Goal: Task Accomplishment & Management: Manage account settings

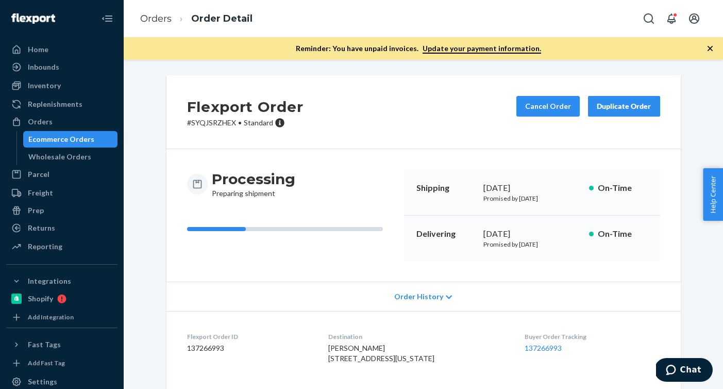
scroll to position [108, 0]
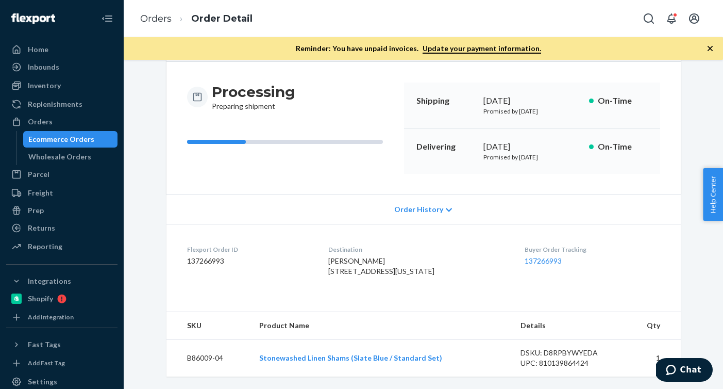
click at [166, 24] on li "Orders" at bounding box center [155, 18] width 31 height 13
click at [166, 22] on link "Orders" at bounding box center [155, 18] width 31 height 11
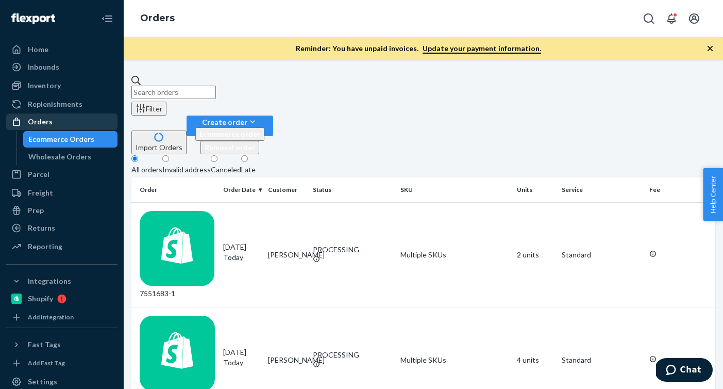
click at [60, 121] on div "Orders" at bounding box center [61, 121] width 109 height 14
click at [83, 159] on div "Wholesale Orders" at bounding box center [59, 157] width 63 height 10
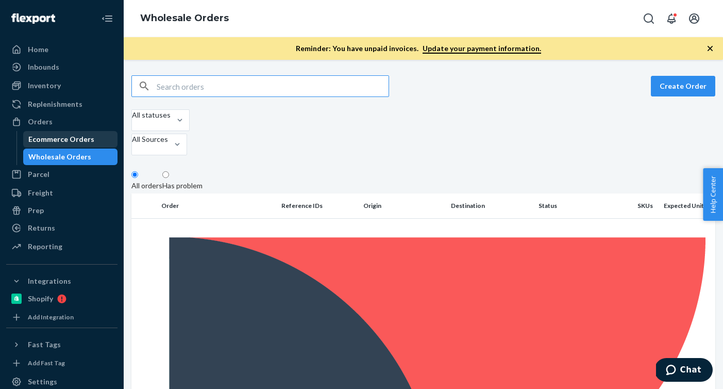
click at [95, 143] on div "Ecommerce Orders" at bounding box center [70, 139] width 93 height 14
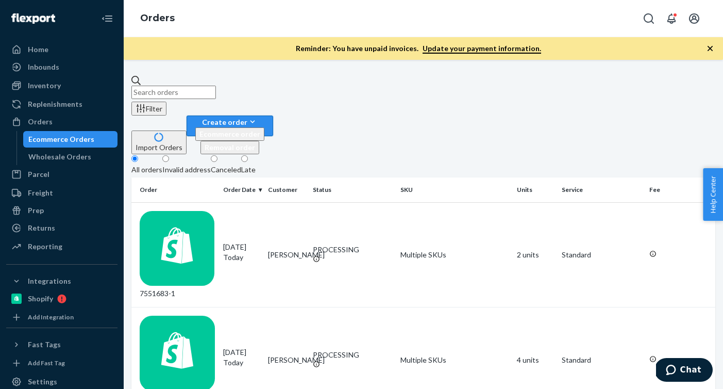
click at [273, 115] on button "Create order Ecommerce order Removal order" at bounding box center [230, 125] width 87 height 21
click at [260, 129] on span "Ecommerce order" at bounding box center [229, 133] width 61 height 9
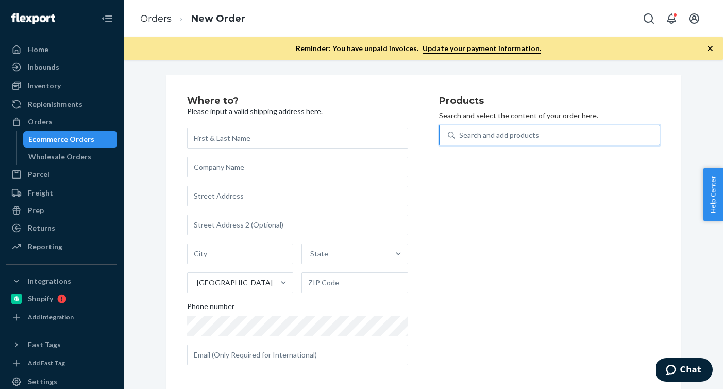
click at [581, 131] on div "Search and add products" at bounding box center [557, 135] width 205 height 19
click at [460, 131] on input "0 results available. Use Up and Down to choose options, press Enter to select t…" at bounding box center [459, 135] width 1 height 10
paste input "B86012-05"
type input "B86012-05"
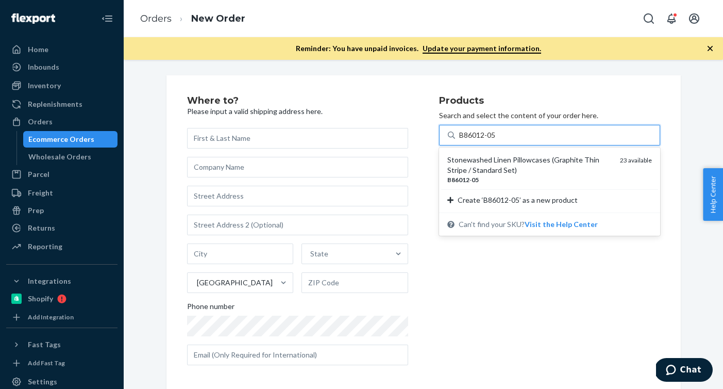
click at [508, 169] on div "Stonewashed Linen Pillowcases (Graphite Thin Stripe / Standard Set)" at bounding box center [529, 165] width 164 height 21
click at [497, 140] on input "B86012-05" at bounding box center [478, 135] width 38 height 10
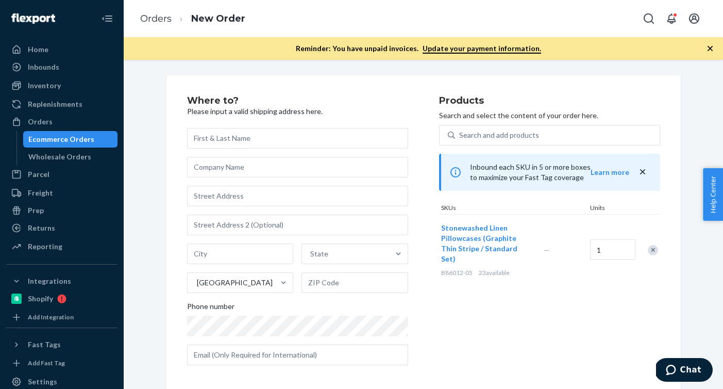
scroll to position [5, 0]
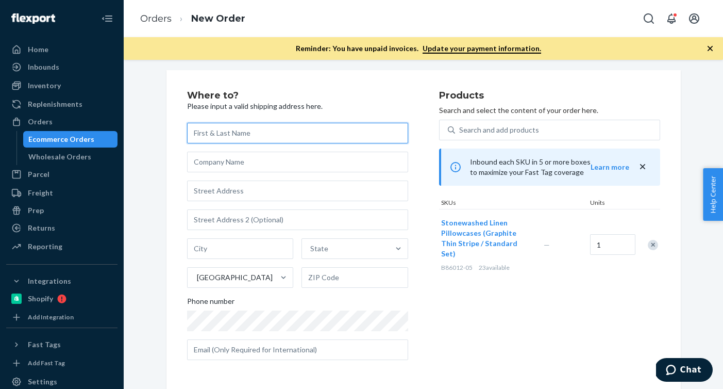
click at [310, 135] on input "text" at bounding box center [297, 133] width 221 height 21
paste input "[PERSON_NAME]"
type input "[PERSON_NAME]"
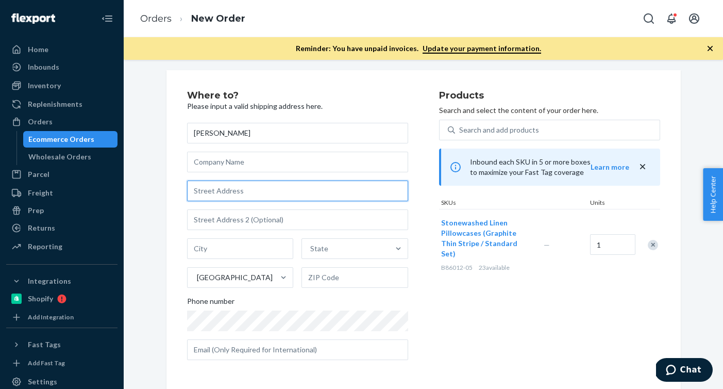
click at [322, 193] on input "text" at bounding box center [297, 190] width 221 height 21
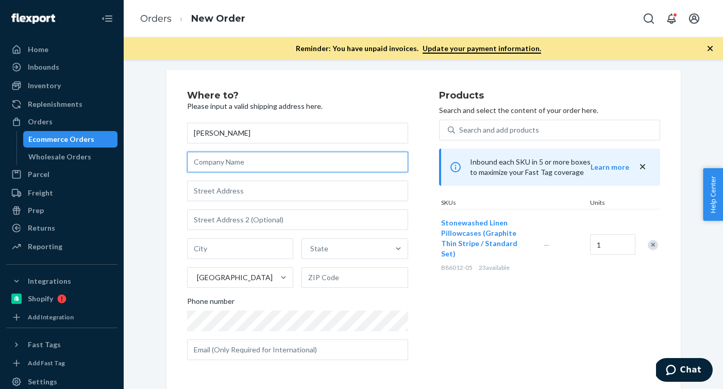
click at [325, 165] on input "text" at bounding box center [297, 162] width 221 height 21
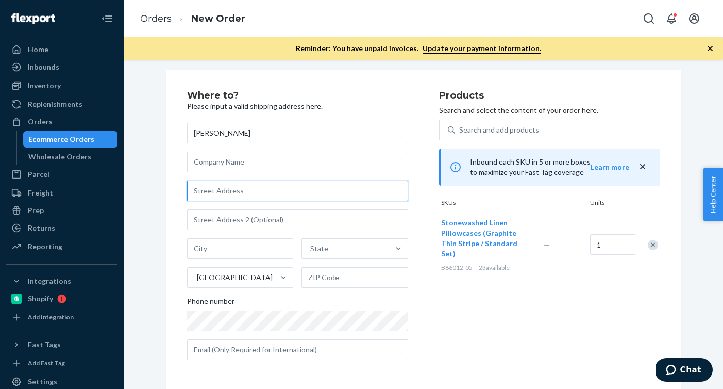
click at [340, 188] on input "text" at bounding box center [297, 190] width 221 height 21
paste input "[STREET_ADDRESS]"
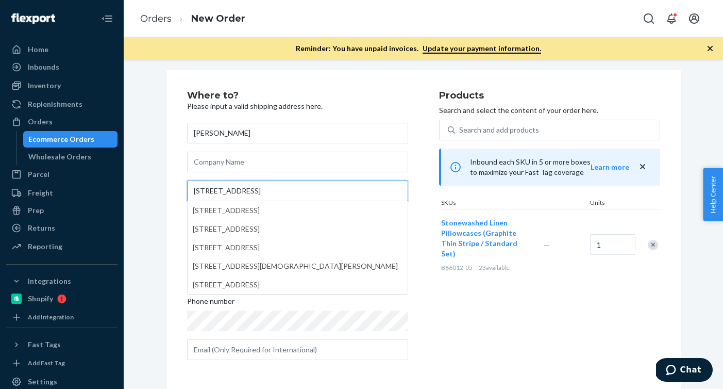
type input "[STREET_ADDRESS]"
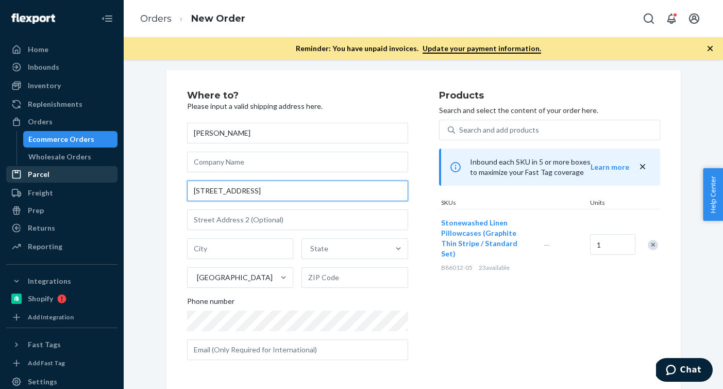
drag, startPoint x: 267, startPoint y: 191, endPoint x: 104, endPoint y: 181, distance: 164.2
click at [105, 181] on div "Home Inbounds Shipping Plans Problems Inventory Products Branded Packaging Repl…" at bounding box center [361, 194] width 723 height 389
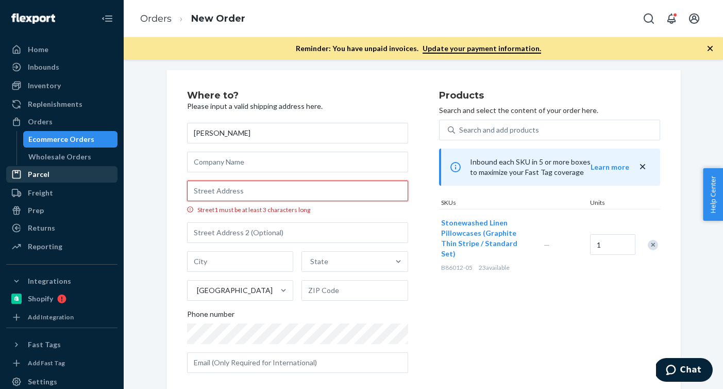
paste input "[STREET_ADDRESS]"
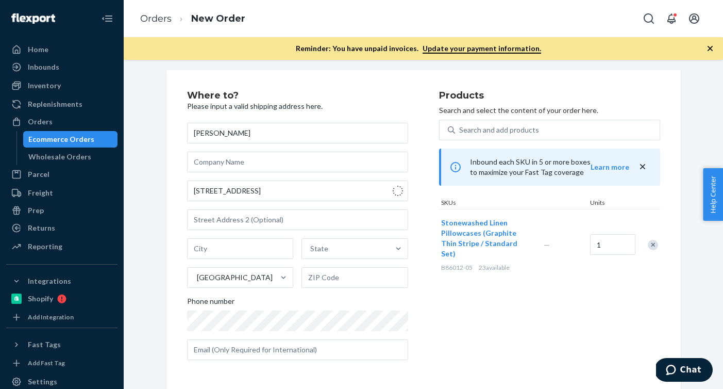
type input "[STREET_ADDRESS]"
type input "[GEOGRAPHIC_DATA]"
type input "07825"
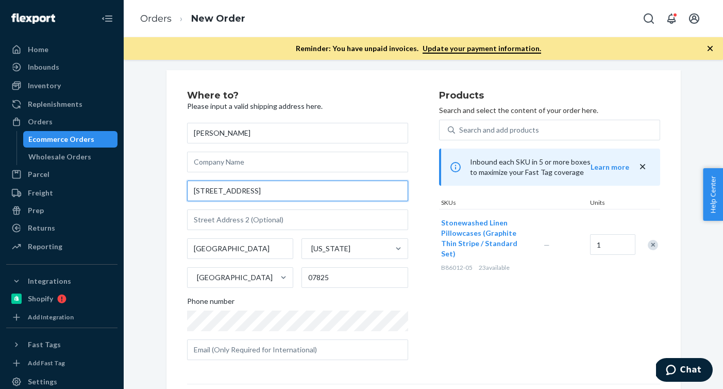
drag, startPoint x: 276, startPoint y: 196, endPoint x: 139, endPoint y: 194, distance: 137.1
click at [139, 194] on div "Where to? Please input a valid shipping address here. [PERSON_NAME] [STREET_ADD…" at bounding box center [423, 294] width 584 height 448
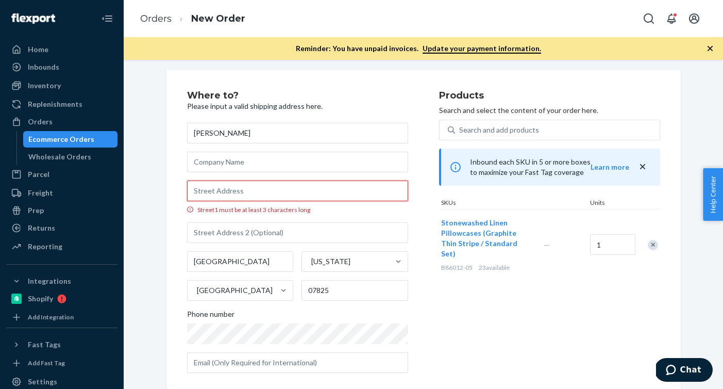
paste input "[STREET_ADDRESS]"
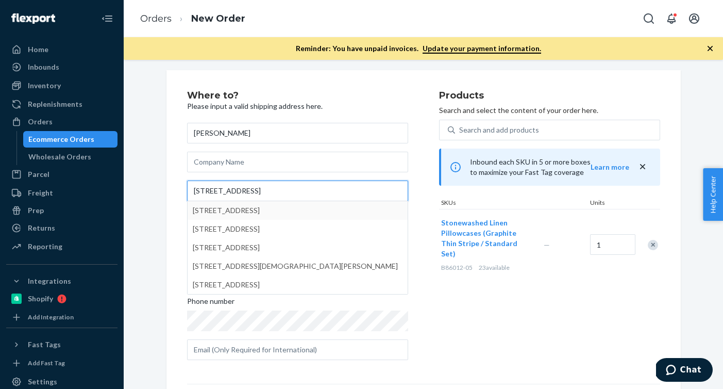
type input "[STREET_ADDRESS]"
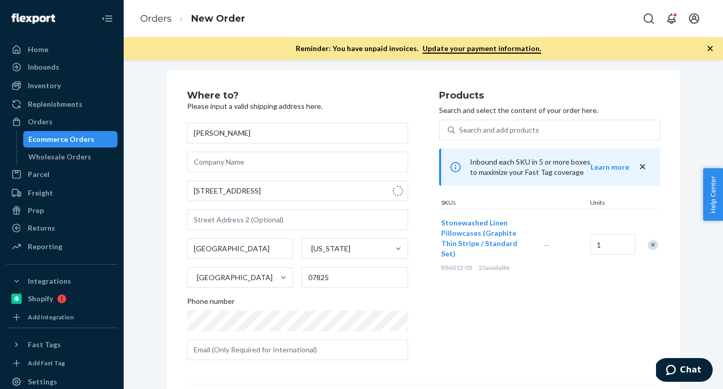
type input "[GEOGRAPHIC_DATA]"
type input "07756"
drag, startPoint x: 277, startPoint y: 189, endPoint x: 123, endPoint y: 189, distance: 154.1
click at [123, 189] on div "Home Inbounds Shipping Plans Problems Inventory Products Branded Packaging Repl…" at bounding box center [361, 194] width 723 height 389
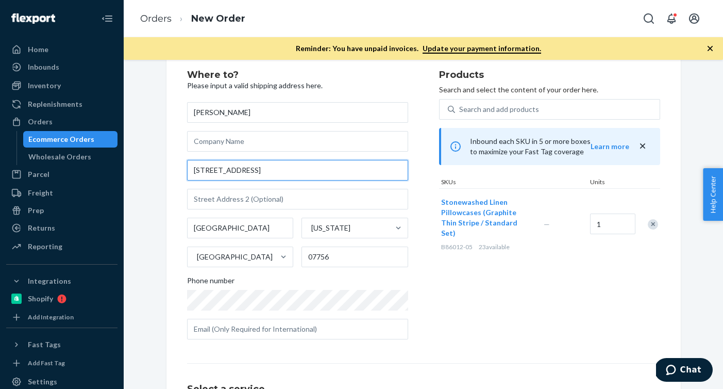
scroll to position [28, 0]
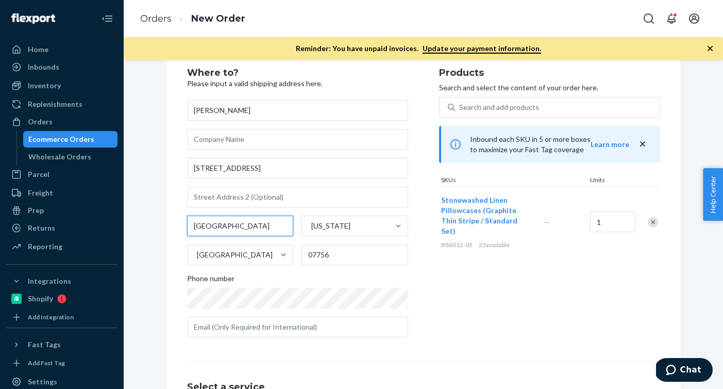
click at [252, 230] on input "[GEOGRAPHIC_DATA]" at bounding box center [240, 225] width 107 height 21
drag, startPoint x: 262, startPoint y: 230, endPoint x: 143, endPoint y: 230, distance: 119.6
click at [143, 230] on div "Where to? Please input a valid shipping address here. [PERSON_NAME] [STREET_ADD…" at bounding box center [423, 276] width 584 height 458
drag, startPoint x: 263, startPoint y: 225, endPoint x: 125, endPoint y: 225, distance: 138.1
click at [125, 225] on div "Where to? Please input a valid shipping address here. [PERSON_NAME] [STREET_ADD…" at bounding box center [423, 224] width 599 height 329
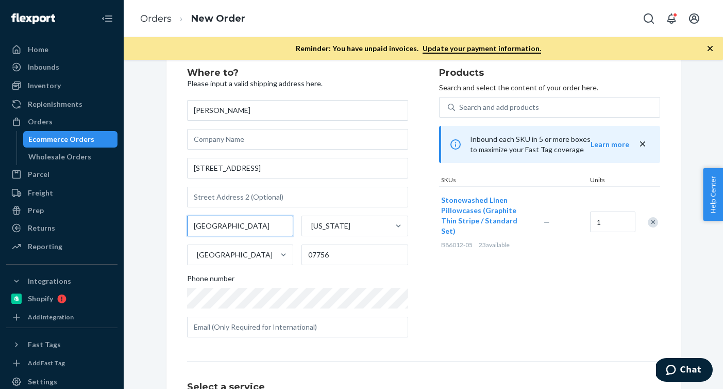
paste input "[GEOGRAPHIC_DATA]"
click at [255, 226] on input "[GEOGRAPHIC_DATA]" at bounding box center [240, 225] width 107 height 21
click at [309, 249] on input "07756" at bounding box center [355, 254] width 107 height 21
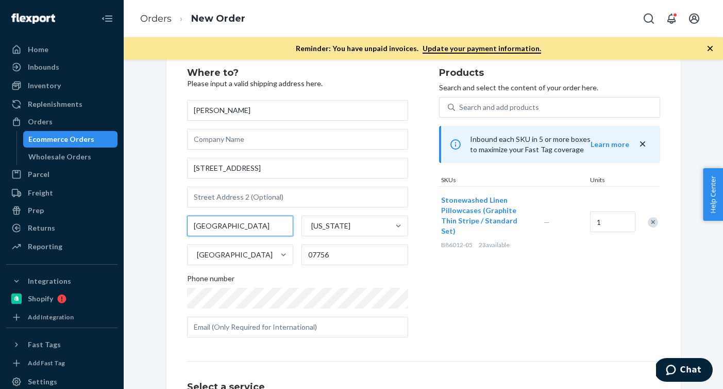
click at [240, 226] on input "[GEOGRAPHIC_DATA]" at bounding box center [240, 225] width 107 height 21
type input "[GEOGRAPHIC_DATA]"
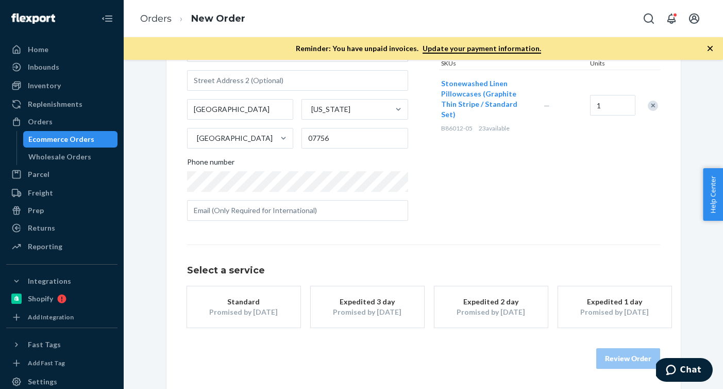
click at [250, 309] on div "Promised by [DATE]" at bounding box center [244, 312] width 82 height 10
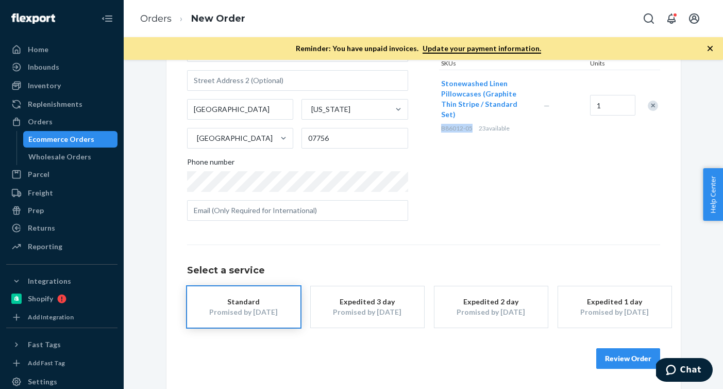
drag, startPoint x: 474, startPoint y: 121, endPoint x: 441, endPoint y: 120, distance: 33.0
click at [441, 124] on div "B86012-05 23 available" at bounding box center [490, 128] width 98 height 9
copy span "B86012-05"
click at [612, 359] on button "Review Order" at bounding box center [628, 358] width 64 height 21
click at [612, 359] on div "Where to? Please input a valid shipping address here. [PERSON_NAME] [STREET_ADD…" at bounding box center [423, 224] width 599 height 329
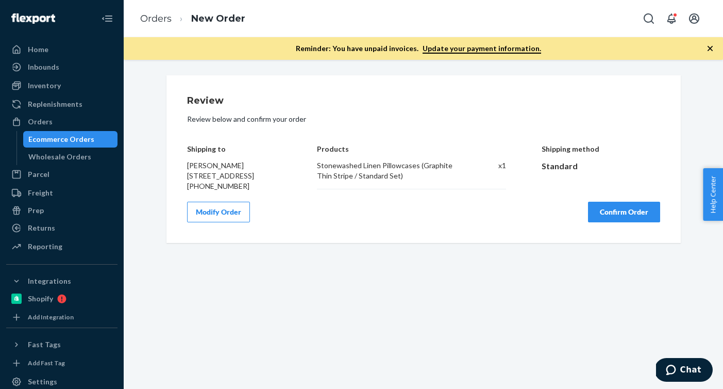
scroll to position [0, 0]
click at [615, 222] on button "Confirm Order" at bounding box center [624, 212] width 72 height 21
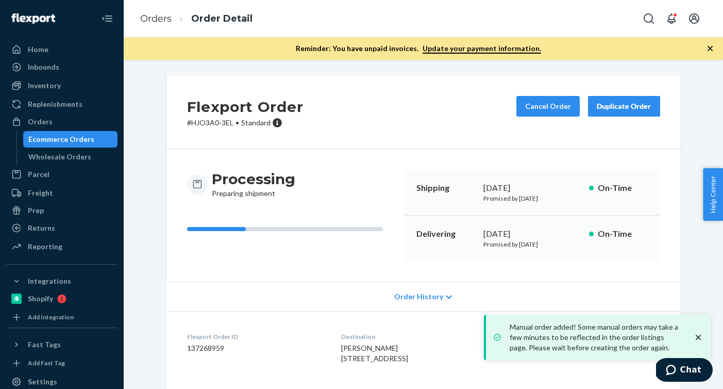
scroll to position [108, 0]
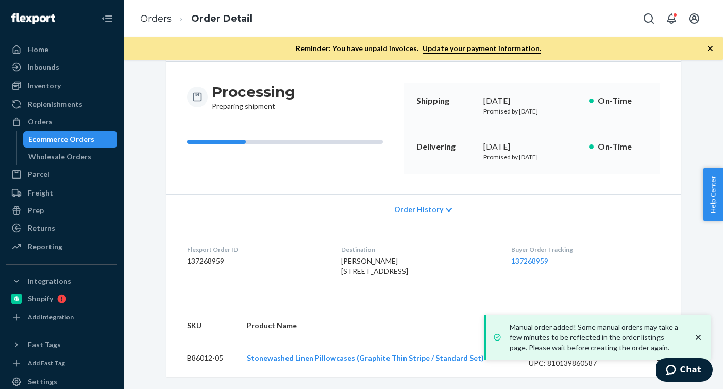
click at [218, 256] on dd "137268959" at bounding box center [256, 261] width 138 height 10
click at [163, 21] on link "Orders" at bounding box center [155, 18] width 31 height 11
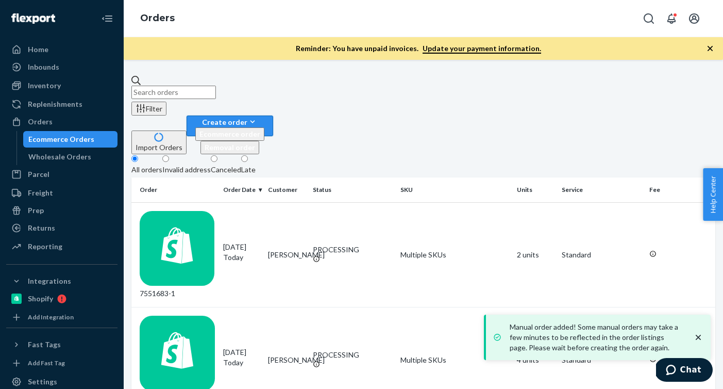
click at [273, 115] on button "Create order Ecommerce order Removal order" at bounding box center [230, 125] width 87 height 21
click at [260, 129] on span "Ecommerce order" at bounding box center [229, 133] width 61 height 9
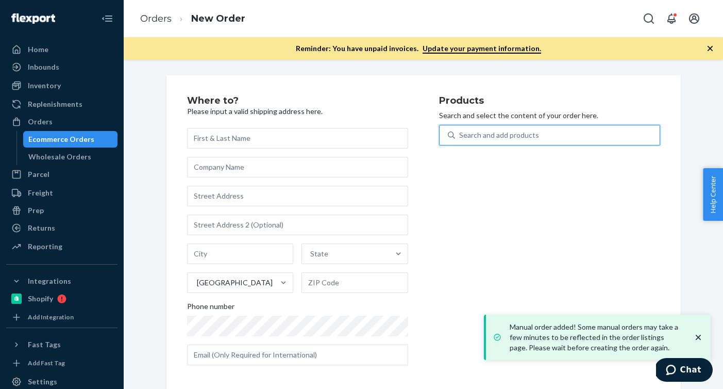
click at [618, 143] on div "Search and add products" at bounding box center [557, 135] width 205 height 19
click at [460, 140] on input "0 results available. Use Up and Down to choose options, press Enter to select t…" at bounding box center [459, 135] width 1 height 10
paste input "R120039-06"
type input "R120039-06"
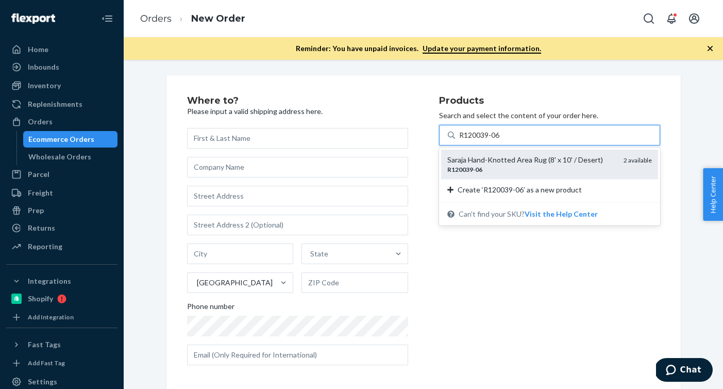
click at [558, 168] on div "R120039 - 06" at bounding box center [531, 169] width 168 height 9
click at [501, 140] on input "R120039-06" at bounding box center [480, 135] width 42 height 10
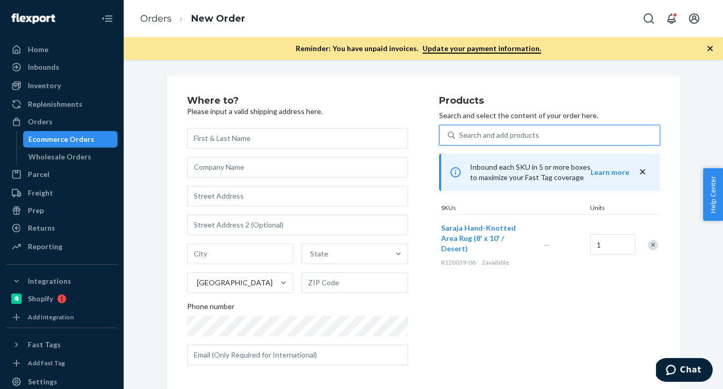
scroll to position [5, 0]
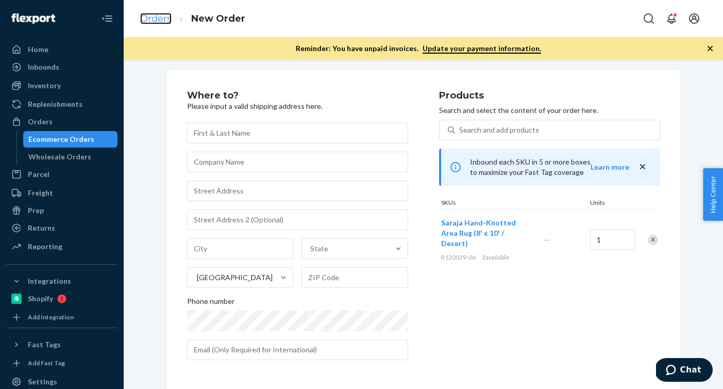
click at [153, 14] on link "Orders" at bounding box center [155, 18] width 31 height 11
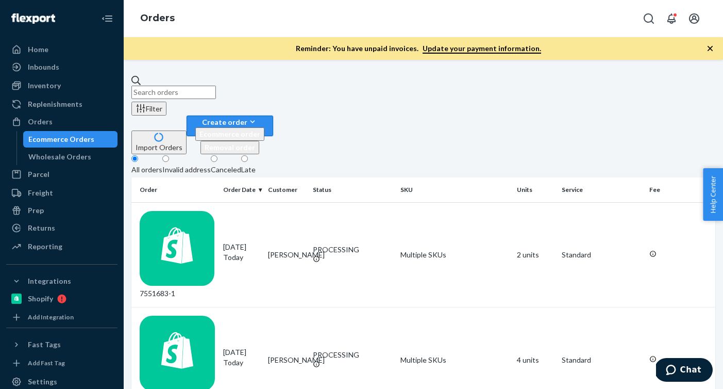
click at [258, 116] on icon "button" at bounding box center [252, 121] width 10 height 10
click at [260, 129] on span "Ecommerce order" at bounding box center [229, 133] width 61 height 9
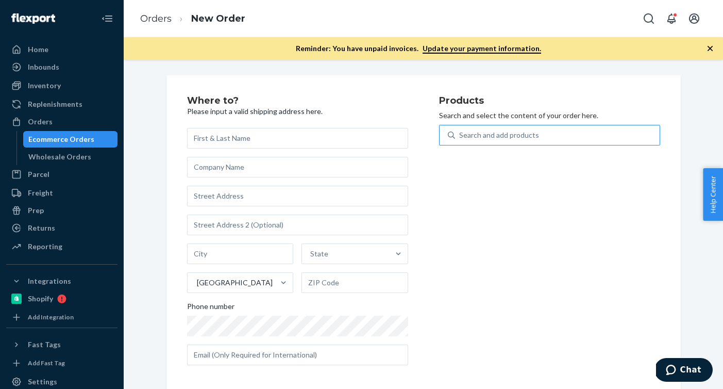
click at [587, 142] on div "Search and add products" at bounding box center [557, 135] width 205 height 19
click at [460, 140] on input "Search and add products" at bounding box center [459, 135] width 1 height 10
paste input "B86015-06"
type input "B86015-06"
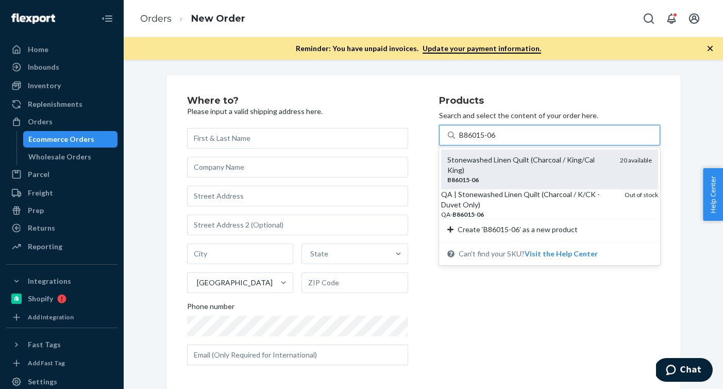
click at [547, 160] on div "Stonewashed Linen Quilt (Charcoal / King/Cal King)" at bounding box center [529, 165] width 164 height 21
click at [497, 140] on input "B86015-06" at bounding box center [478, 135] width 38 height 10
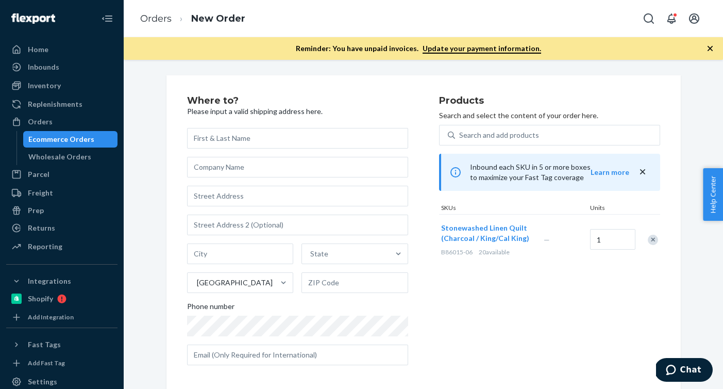
scroll to position [5, 0]
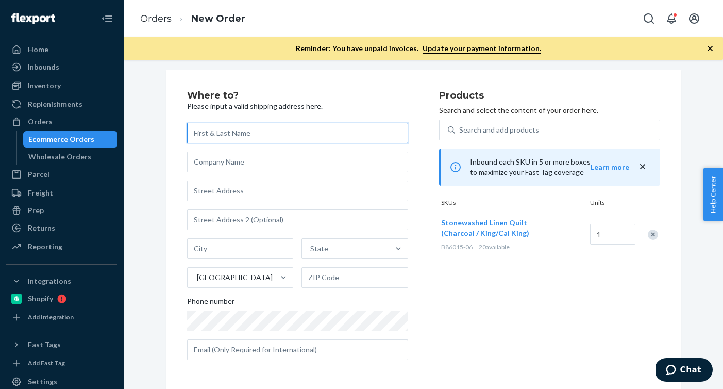
click at [338, 131] on input "text" at bounding box center [297, 133] width 221 height 21
paste input "[PERSON_NAME]"
type input "[PERSON_NAME]"
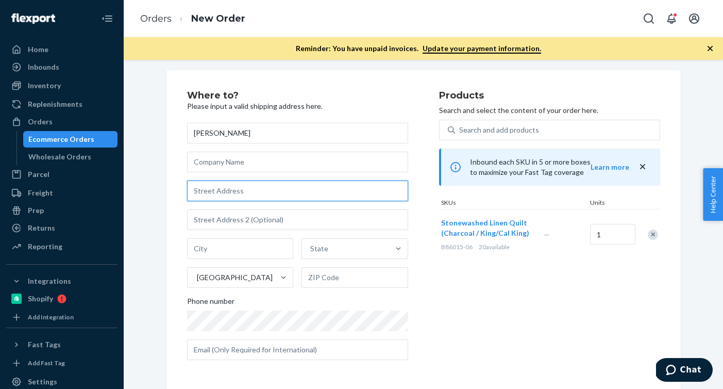
click at [318, 192] on input "text" at bounding box center [297, 190] width 221 height 21
paste input "[STREET_ADDRESS][PERSON_NAME]"
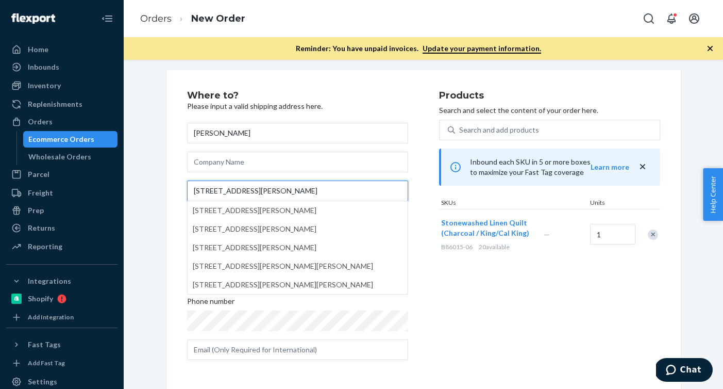
type input "[STREET_ADDRESS][PERSON_NAME]"
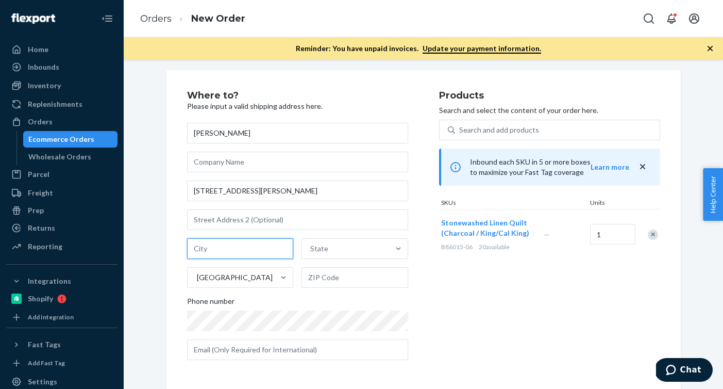
click at [241, 247] on input "text" at bounding box center [240, 248] width 107 height 21
paste input "[GEOGRAPHIC_DATA]"
click at [245, 249] on input "[GEOGRAPHIC_DATA]" at bounding box center [240, 248] width 107 height 21
type input "Westlake [GEOGRAPHIC_DATA]"
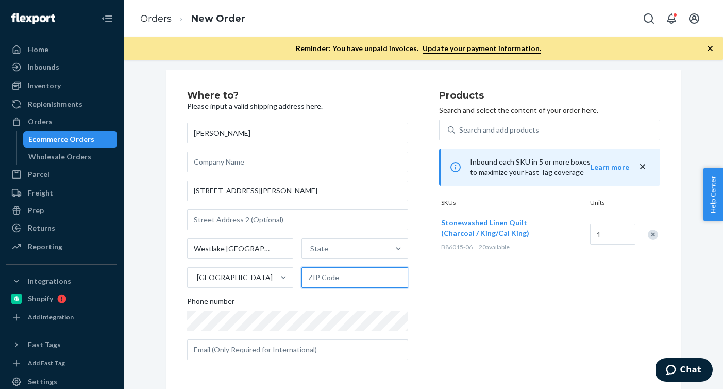
click at [324, 287] on input "text" at bounding box center [355, 277] width 107 height 21
paste input "44145"
type input "44145"
click at [232, 253] on input "Westlake [GEOGRAPHIC_DATA]" at bounding box center [240, 248] width 107 height 21
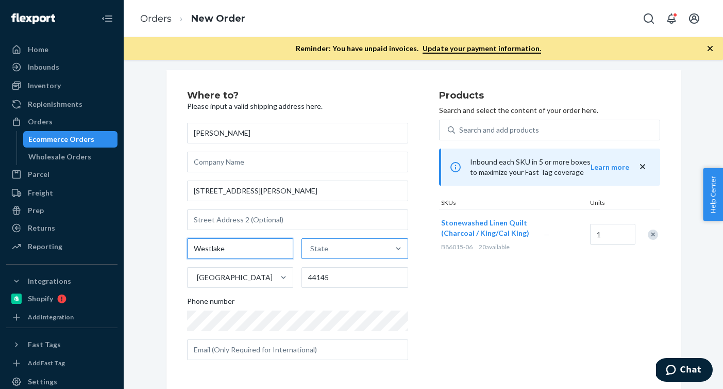
type input "Westlake"
click at [319, 250] on div "State" at bounding box center [319, 248] width 18 height 10
click at [311, 250] on input "State" at bounding box center [310, 248] width 1 height 10
paste input "OH"
type input "OH"
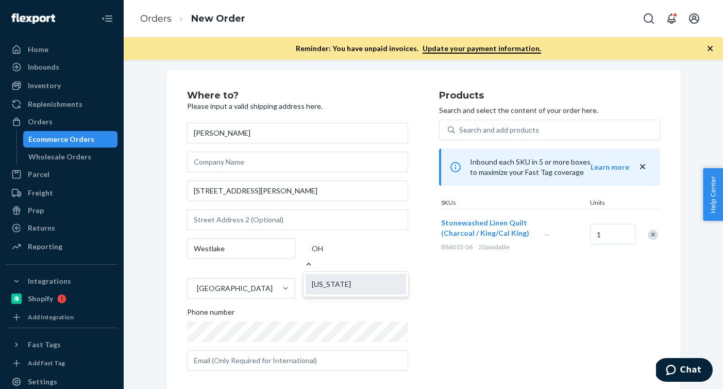
click at [318, 274] on div "[US_STATE]" at bounding box center [356, 284] width 101 height 21
click at [318, 254] on input "OH" at bounding box center [318, 248] width 12 height 10
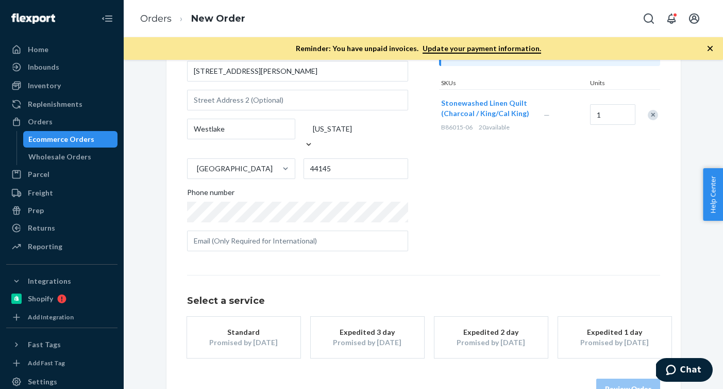
scroll to position [144, 0]
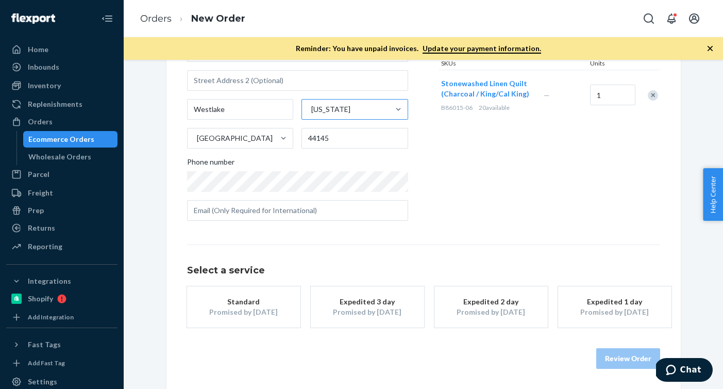
click at [270, 288] on button "Standard Promised by [DATE]" at bounding box center [243, 306] width 113 height 41
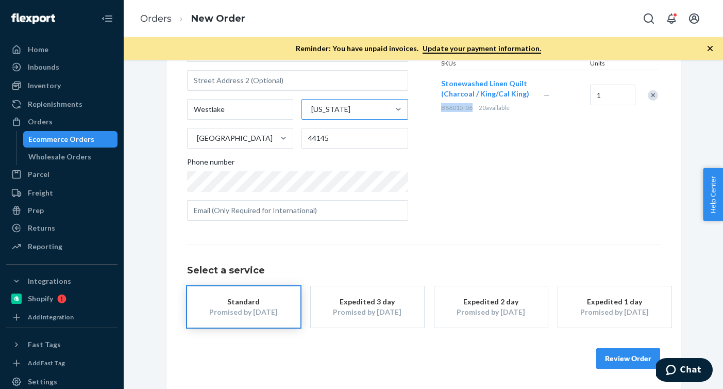
drag, startPoint x: 472, startPoint y: 105, endPoint x: 439, endPoint y: 106, distance: 33.0
click at [439, 106] on div "Stonewashed Linen Quilt (Charcoal / King/Cal King) B86015-06 20 available" at bounding box center [490, 95] width 103 height 50
copy span "B86015-06"
click at [613, 357] on button "Review Order" at bounding box center [628, 358] width 64 height 21
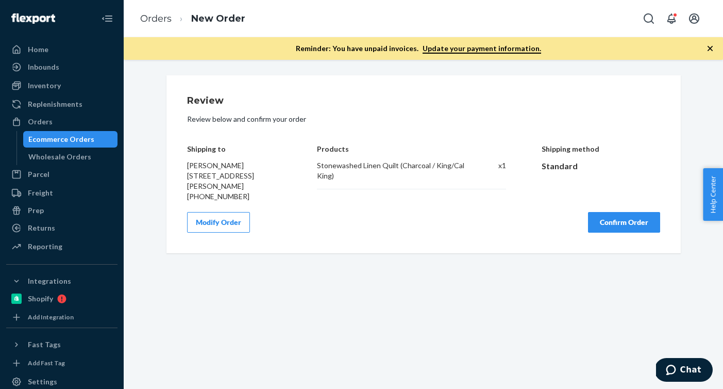
click at [611, 220] on button "Confirm Order" at bounding box center [624, 222] width 72 height 21
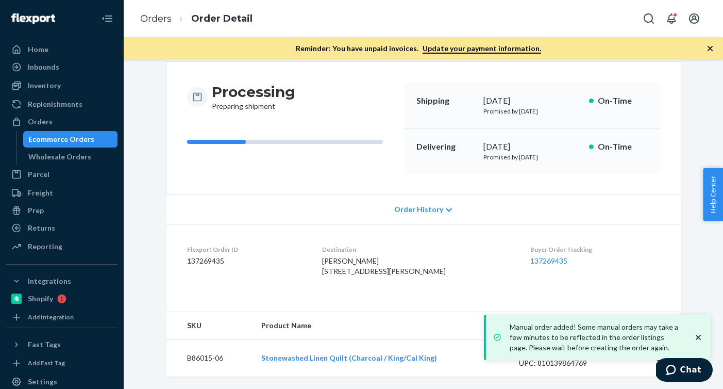
scroll to position [108, 0]
click at [212, 256] on dd "137269435" at bounding box center [246, 261] width 119 height 10
copy dd "137269435"
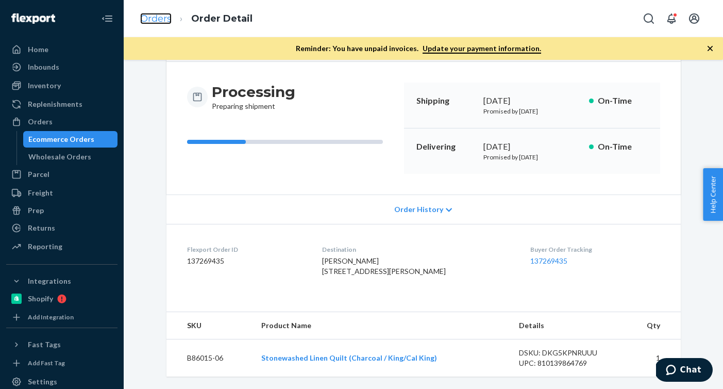
click at [153, 22] on link "Orders" at bounding box center [155, 18] width 31 height 11
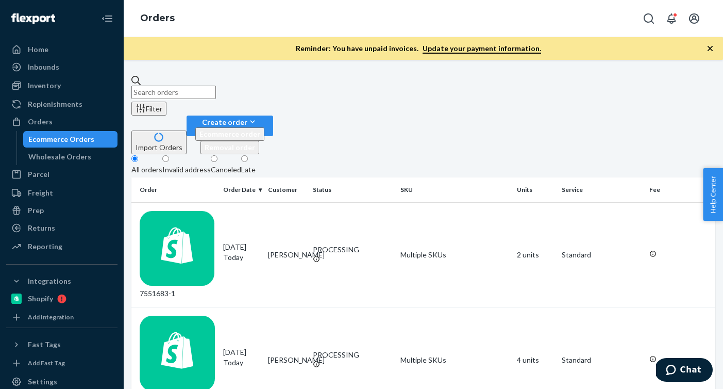
click at [698, 115] on div "Import Orders Create order Ecommerce order Removal order" at bounding box center [423, 134] width 584 height 39
click at [273, 115] on button "Create order Ecommerce order Removal order" at bounding box center [230, 125] width 87 height 21
click at [260, 129] on span "Ecommerce order" at bounding box center [229, 133] width 61 height 9
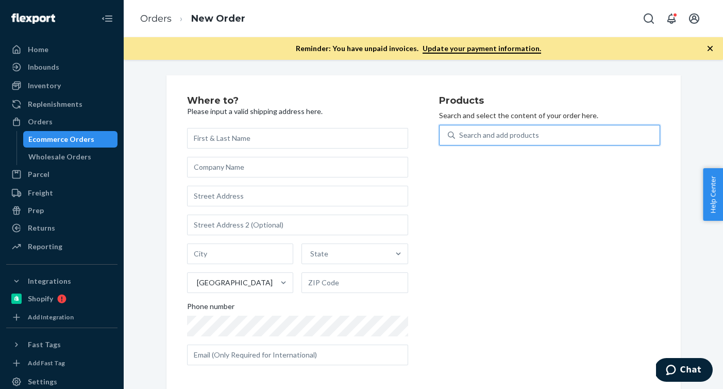
click at [587, 127] on div "Search and add products" at bounding box center [557, 135] width 205 height 19
click at [460, 130] on input "0 results available. Use Up and Down to choose options, press Enter to select t…" at bounding box center [459, 135] width 1 height 10
paste input "B86014-19"
type input "B86014-19"
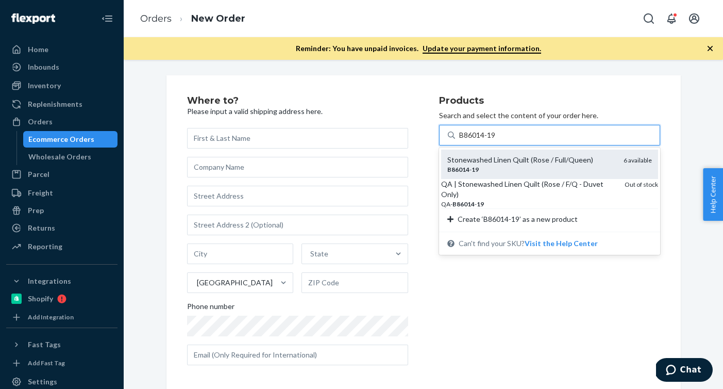
click at [575, 162] on div "Stonewashed Linen Quilt (Rose / Full/Queen)" at bounding box center [531, 160] width 168 height 10
click at [497, 140] on input "B86014-19" at bounding box center [478, 135] width 38 height 10
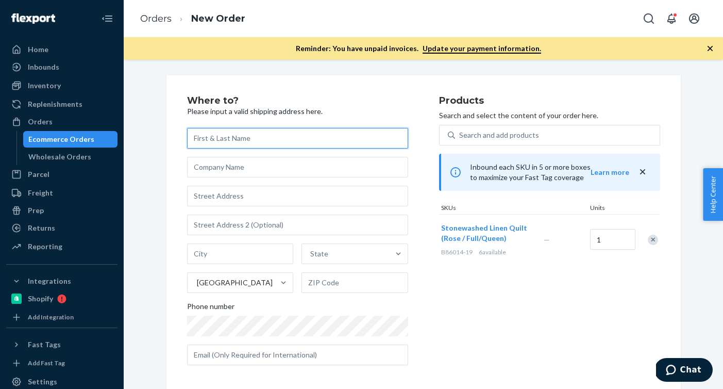
click at [353, 136] on input "text" at bounding box center [297, 138] width 221 height 21
paste input "[PERSON_NAME]"
type input "[PERSON_NAME]"
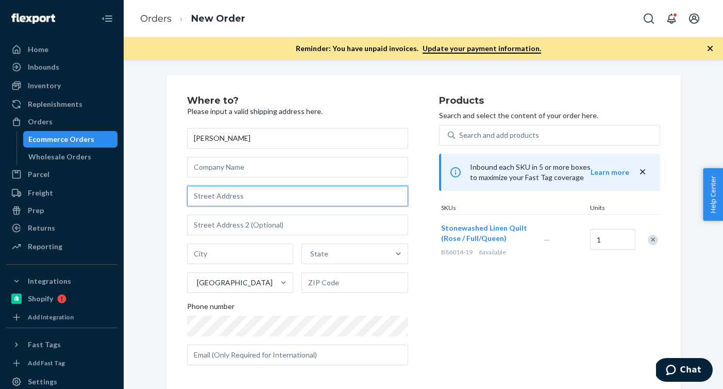
click at [362, 204] on input "text" at bounding box center [297, 196] width 221 height 21
paste input "1 Clipper Hill"
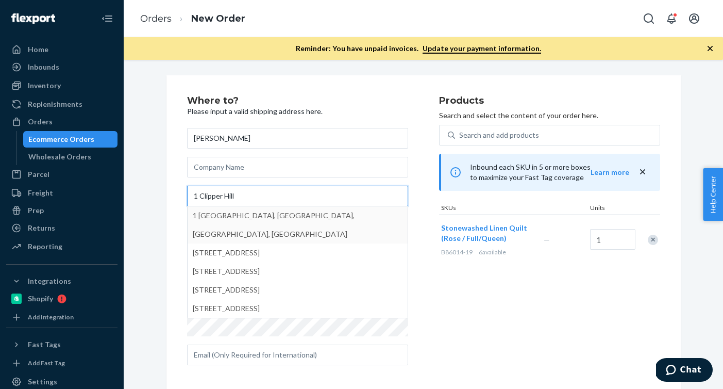
type input "1 Clipper Hill"
type input "[GEOGRAPHIC_DATA]"
type input "94618"
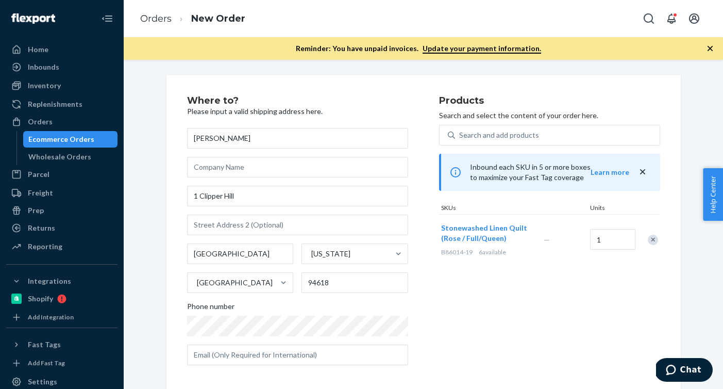
scroll to position [103, 0]
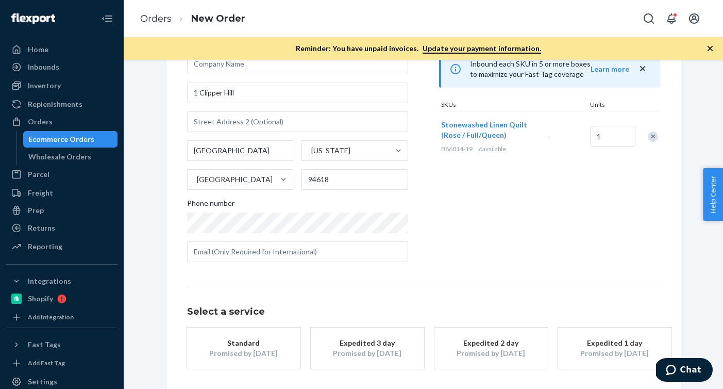
click at [255, 342] on div "Standard" at bounding box center [244, 343] width 82 height 10
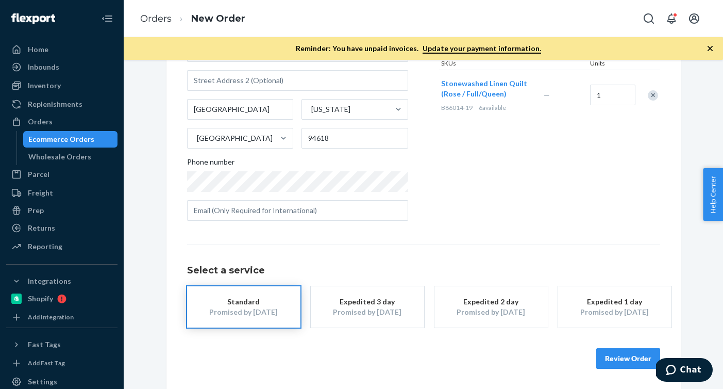
click at [631, 359] on button "Review Order" at bounding box center [628, 358] width 64 height 21
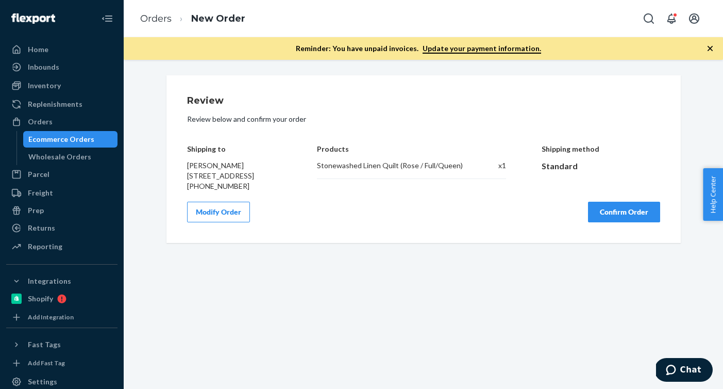
click at [608, 221] on button "Confirm Order" at bounding box center [624, 212] width 72 height 21
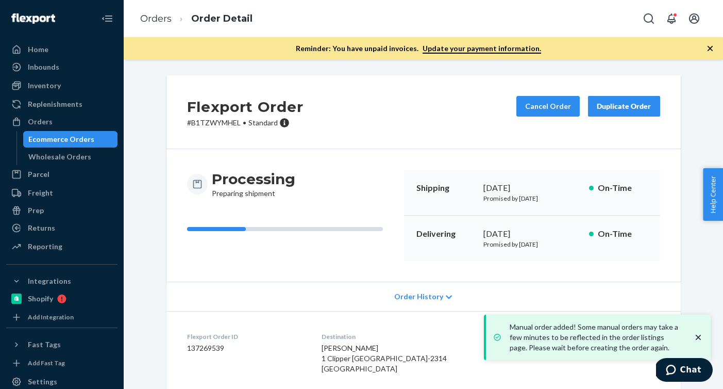
scroll to position [108, 0]
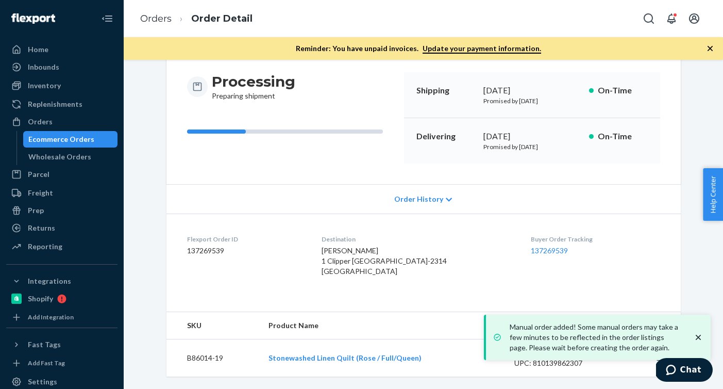
click at [209, 245] on dd "137269539" at bounding box center [246, 250] width 119 height 10
copy dd "137269539"
click at [163, 18] on link "Orders" at bounding box center [155, 18] width 31 height 11
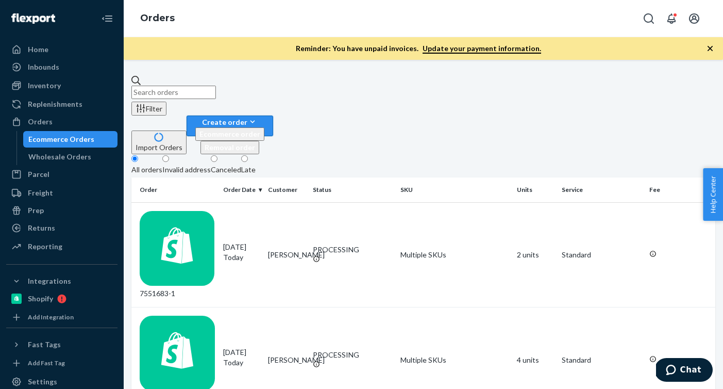
click at [258, 116] on icon "button" at bounding box center [252, 121] width 10 height 10
click at [260, 129] on span "Ecommerce order" at bounding box center [229, 133] width 61 height 9
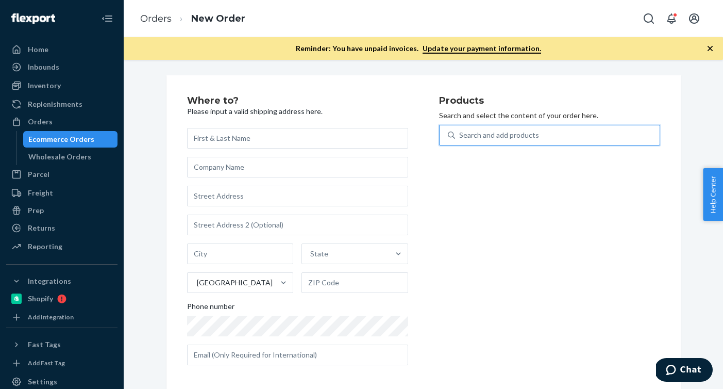
click at [607, 131] on div "Search and add products" at bounding box center [557, 135] width 205 height 19
click at [460, 131] on input "0 results available. Use Up and Down to choose options, press Enter to select t…" at bounding box center [459, 135] width 1 height 10
paste input "P54005-01-C"
type input "P54005-01-C"
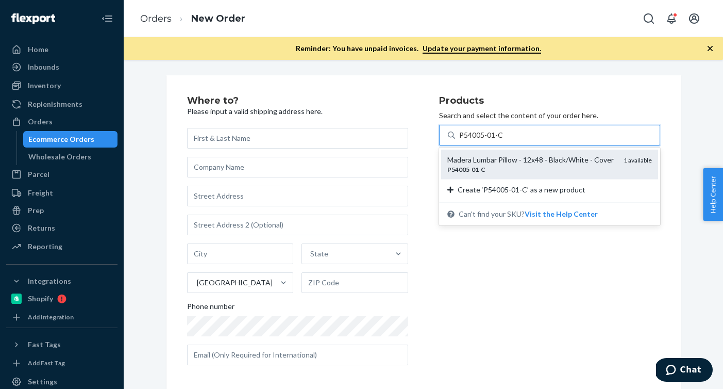
click at [543, 163] on div "Madera Lumbar Pillow - 12x48 - Black/White - Cover" at bounding box center [531, 160] width 168 height 10
click at [504, 140] on input "P54005-01-C" at bounding box center [481, 135] width 45 height 10
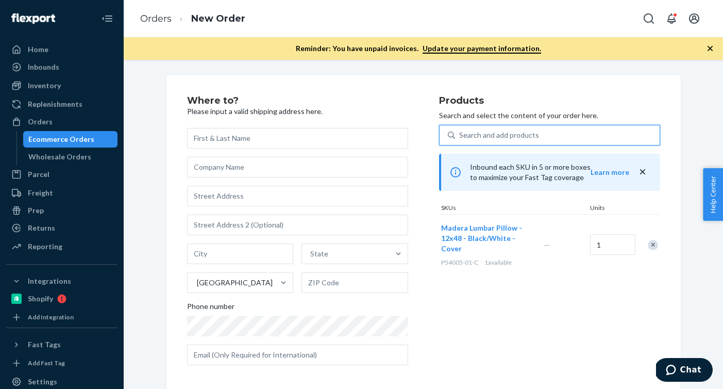
click at [640, 171] on icon "close" at bounding box center [643, 171] width 10 height 10
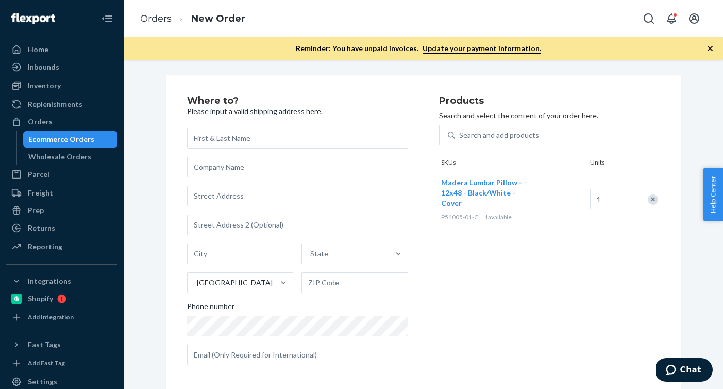
click at [650, 200] on div "Remove Item" at bounding box center [653, 199] width 10 height 10
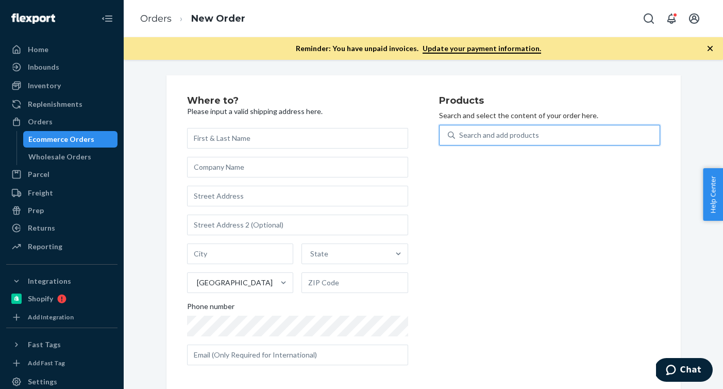
click at [510, 139] on div "Search and add products" at bounding box center [499, 135] width 80 height 10
click at [460, 139] on input "0 results available. Use Up and Down to choose options, press Enter to select t…" at bounding box center [459, 135] width 1 height 10
paste input "B86019-02"
type input "B86019-02"
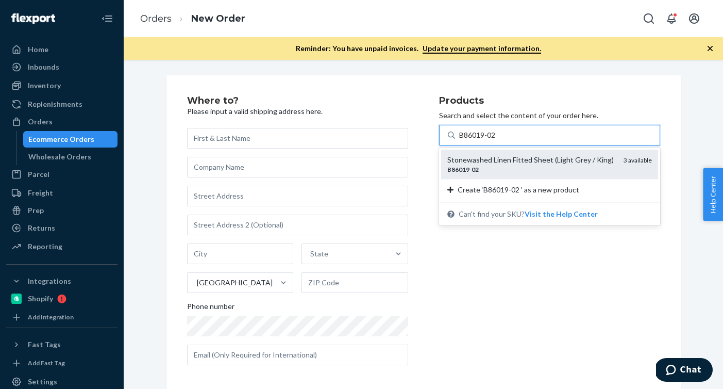
click at [498, 164] on div "Stonewashed Linen Fitted Sheet (Light Grey / King)" at bounding box center [531, 160] width 168 height 10
click at [498, 140] on input "B86019-02" at bounding box center [478, 135] width 39 height 10
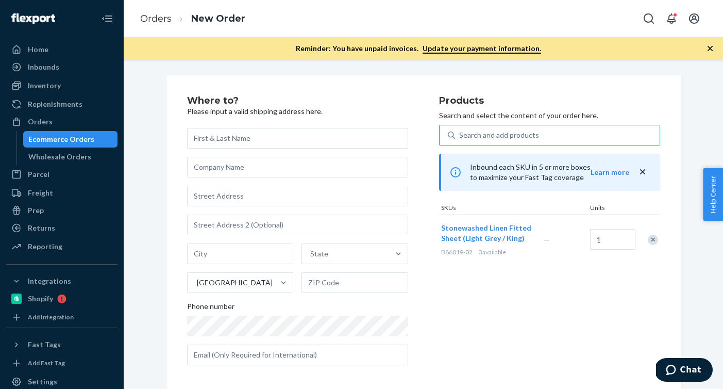
click at [503, 139] on div "Search and add products" at bounding box center [499, 135] width 80 height 10
click at [460, 139] on input "Search and add products" at bounding box center [459, 135] width 1 height 10
click at [503, 139] on div "Search and add products" at bounding box center [499, 135] width 80 height 10
click at [460, 139] on input "0 results available. Use Up and Down to choose options, press Enter to select t…" at bounding box center [459, 135] width 1 height 10
paste input "B86003-02"
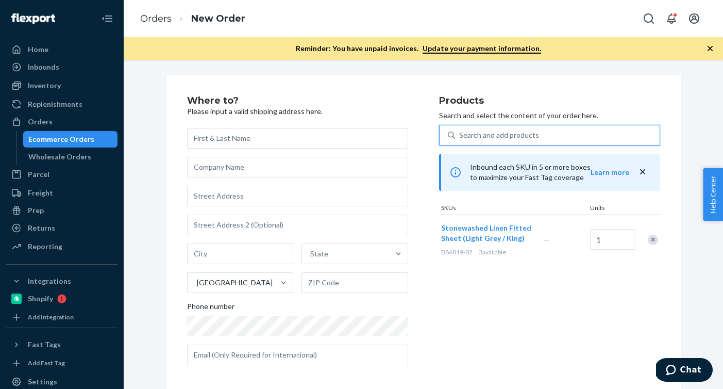
type input "B86003-02"
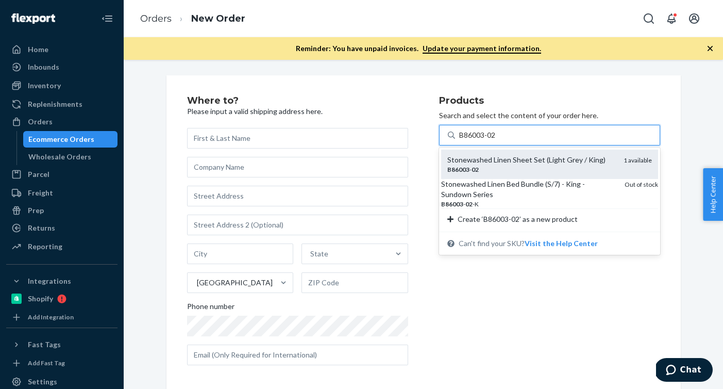
click at [492, 156] on div "Stonewashed Linen Sheet Set (Light Grey / King)" at bounding box center [531, 160] width 168 height 10
click at [492, 140] on input "B86003-02" at bounding box center [478, 135] width 38 height 10
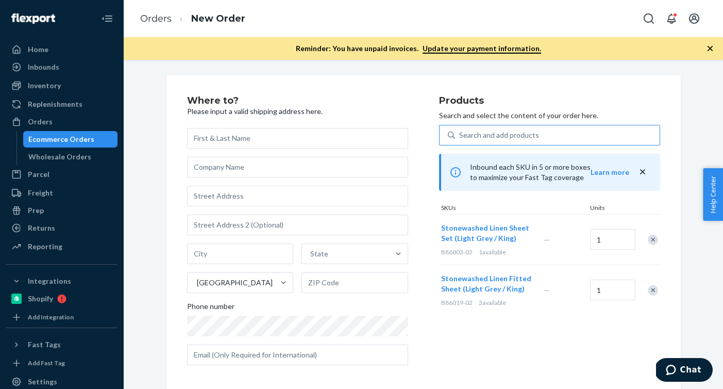
scroll to position [5, 0]
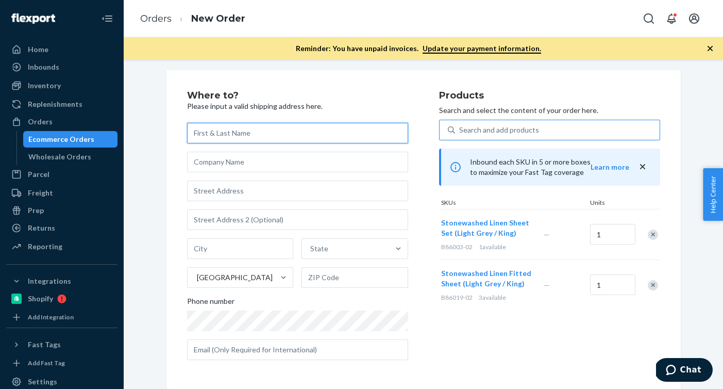
click at [278, 137] on input "text" at bounding box center [297, 133] width 221 height 21
paste input "[PERSON_NAME]"
type input "[PERSON_NAME]"
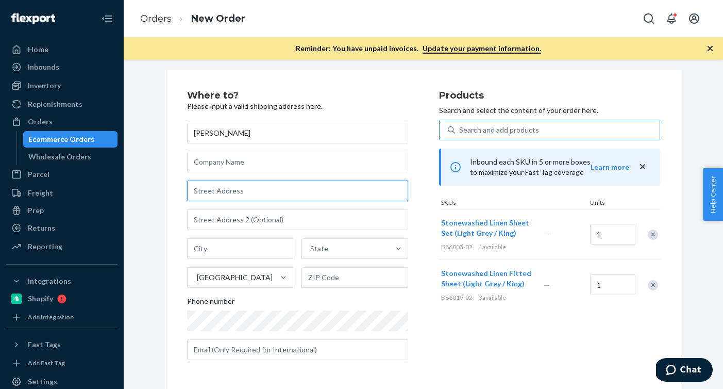
click at [286, 196] on input "text" at bounding box center [297, 190] width 221 height 21
paste input "[STREET_ADDRESS]"
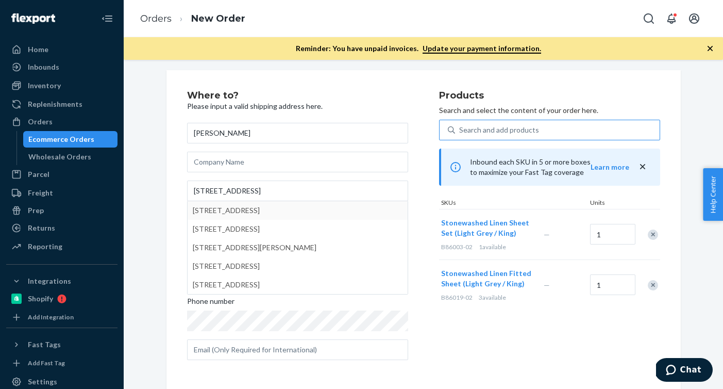
type input "[STREET_ADDRESS]"
type input "Oakdale"
type input "95361"
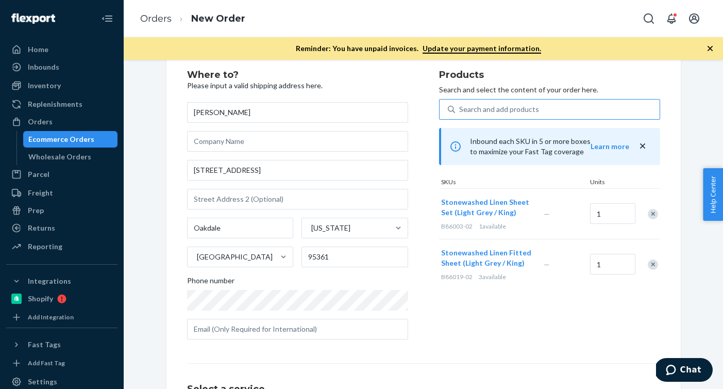
scroll to position [144, 0]
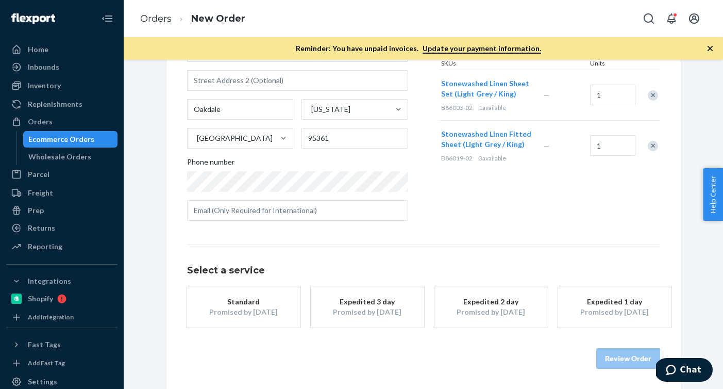
click at [241, 301] on div "Standard" at bounding box center [244, 301] width 82 height 10
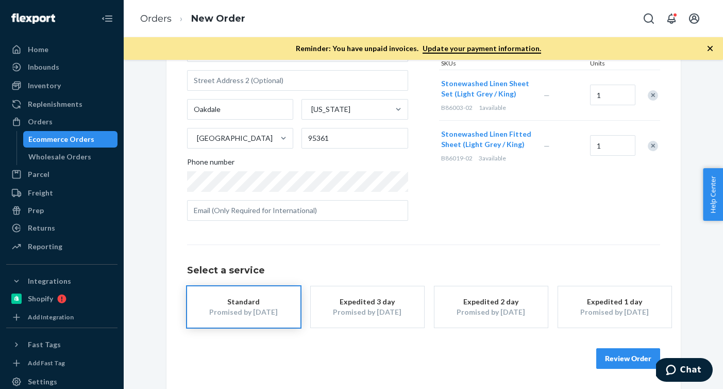
click at [625, 355] on button "Review Order" at bounding box center [628, 358] width 64 height 21
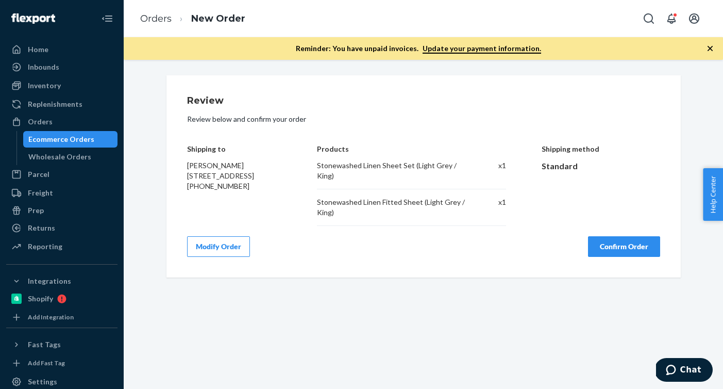
scroll to position [0, 0]
click at [626, 250] on button "Confirm Order" at bounding box center [624, 246] width 72 height 21
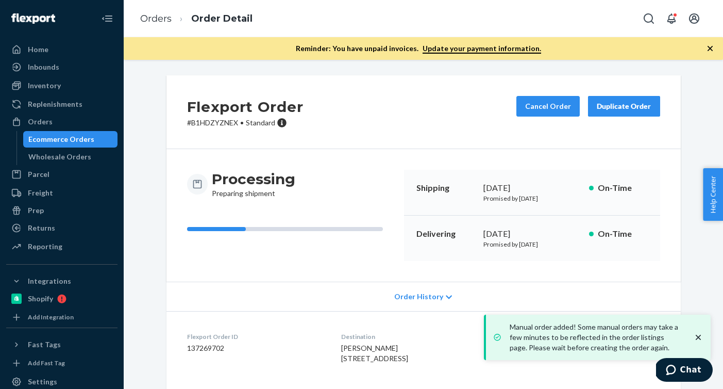
scroll to position [145, 0]
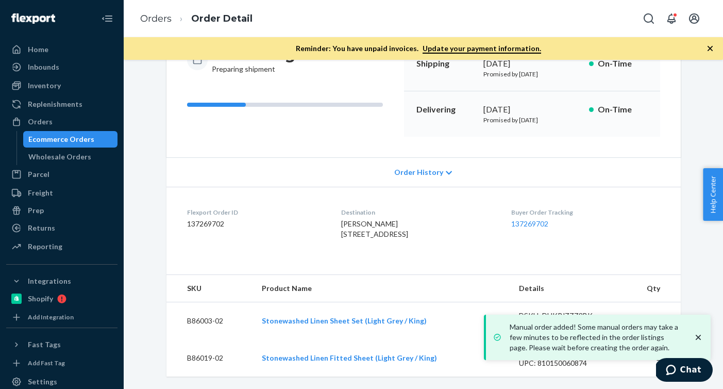
click at [214, 219] on dd "137269702" at bounding box center [256, 224] width 138 height 10
copy dd "137269702"
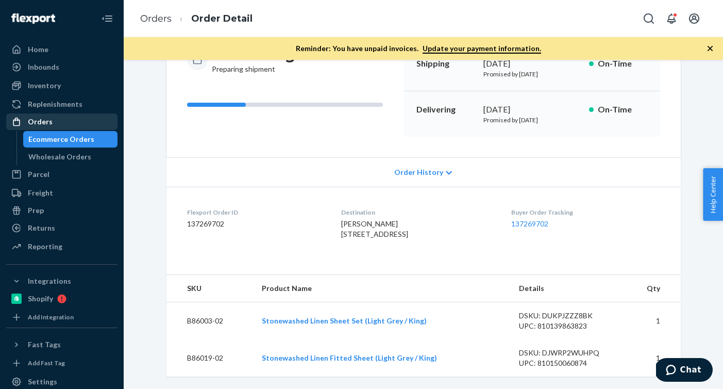
click at [71, 117] on div "Orders" at bounding box center [61, 121] width 109 height 14
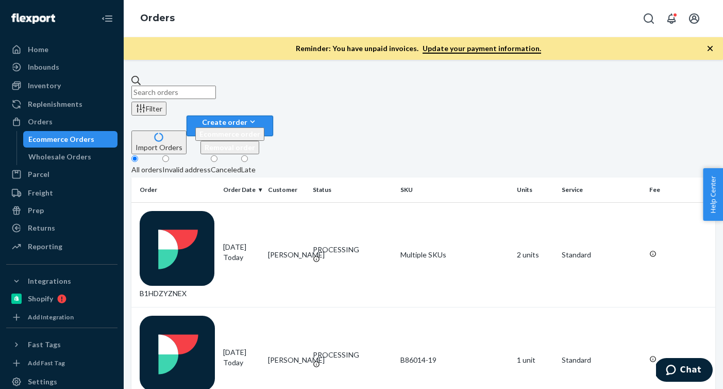
click at [264, 116] on div "Create order" at bounding box center [229, 121] width 69 height 11
click at [264, 127] on button "Ecommerce order" at bounding box center [229, 133] width 69 height 13
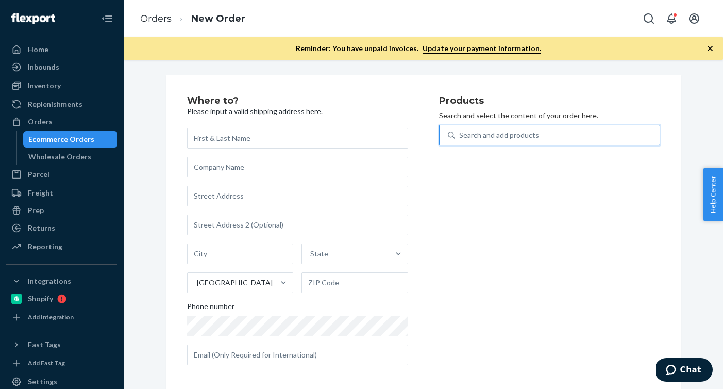
click at [578, 142] on div "Search and add products" at bounding box center [557, 135] width 205 height 19
click at [460, 140] on input "0 results available. Use Up and Down to choose options, press Enter to select t…" at bounding box center [459, 135] width 1 height 10
paste input "R141013-04"
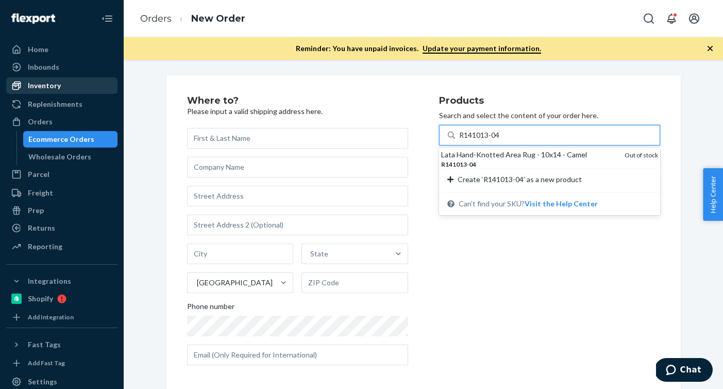
type input "R141013-04"
click at [77, 87] on div "Inventory" at bounding box center [61, 85] width 109 height 14
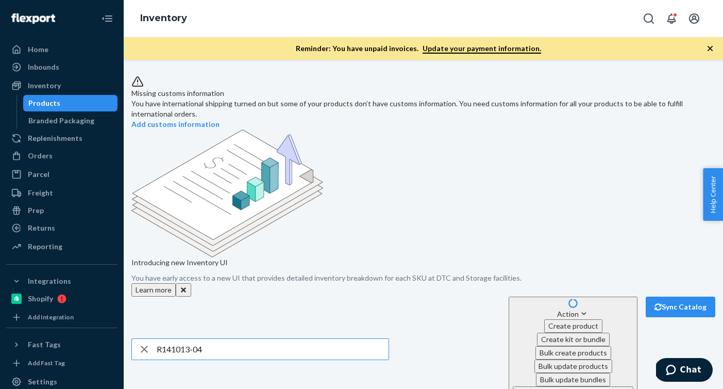
type input "R141013-04"
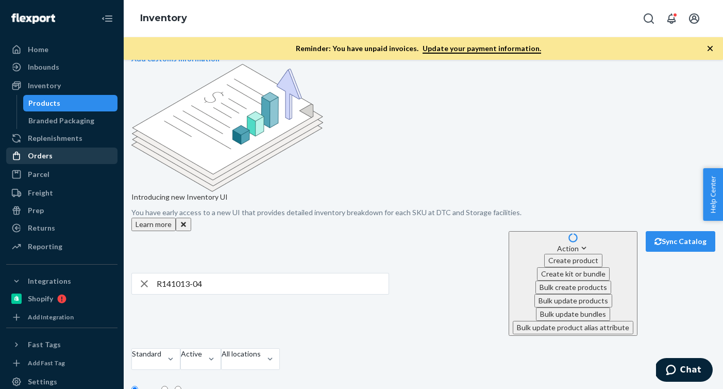
click at [73, 154] on div "Orders" at bounding box center [61, 155] width 109 height 14
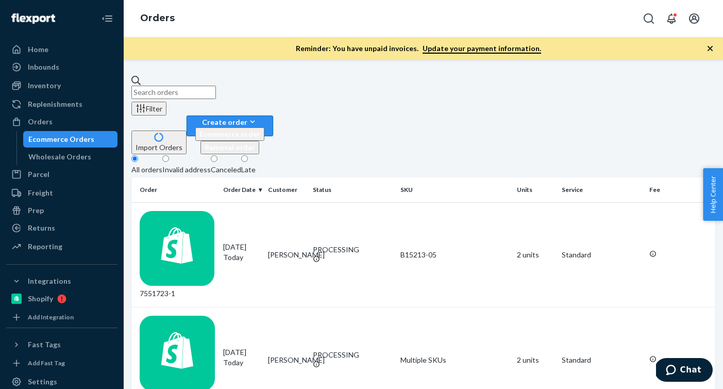
click at [258, 116] on icon "button" at bounding box center [252, 121] width 10 height 10
click at [260, 129] on span "Ecommerce order" at bounding box center [229, 133] width 61 height 9
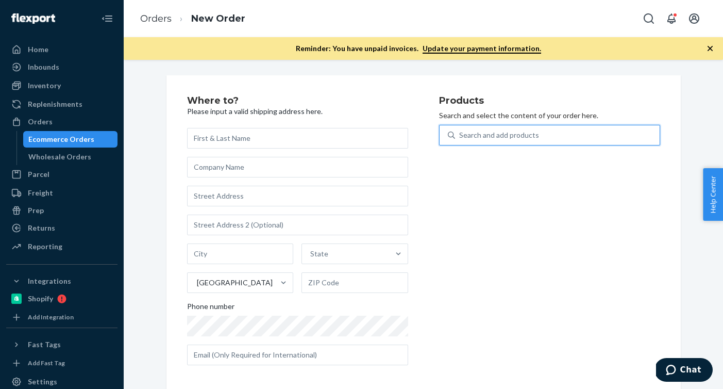
click at [605, 134] on div "Search and add products" at bounding box center [557, 135] width 205 height 19
click at [460, 134] on input "0 results available. Use Up and Down to choose options, press Enter to select t…" at bounding box center [459, 135] width 1 height 10
paste input "B86019-02"
type input "B86019-02"
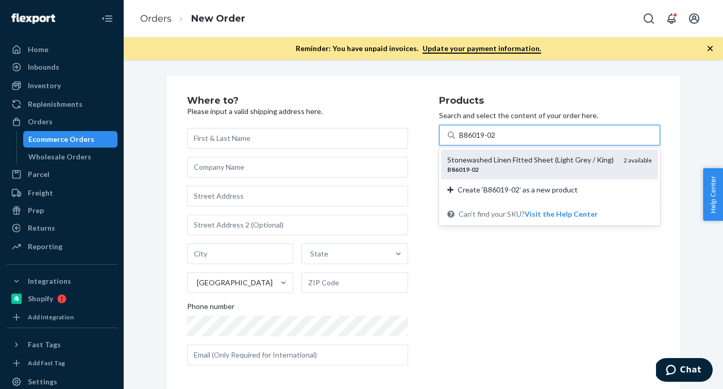
click at [557, 160] on div "Stonewashed Linen Fitted Sheet (Light Grey / King)" at bounding box center [531, 160] width 168 height 10
click at [497, 140] on input "B86019-02" at bounding box center [478, 135] width 38 height 10
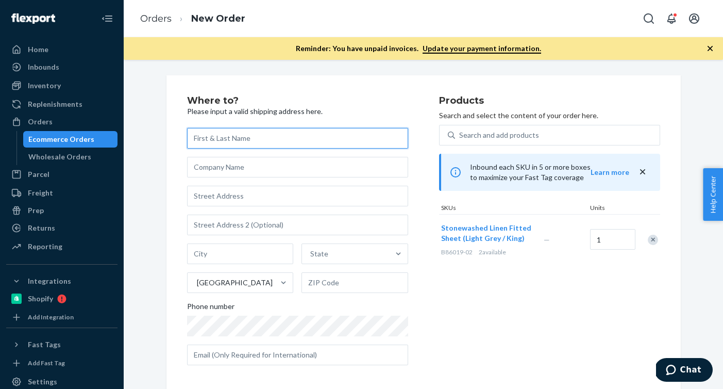
click at [287, 139] on input "text" at bounding box center [297, 138] width 221 height 21
paste input "[PERSON_NAME]"
type input "[PERSON_NAME]"
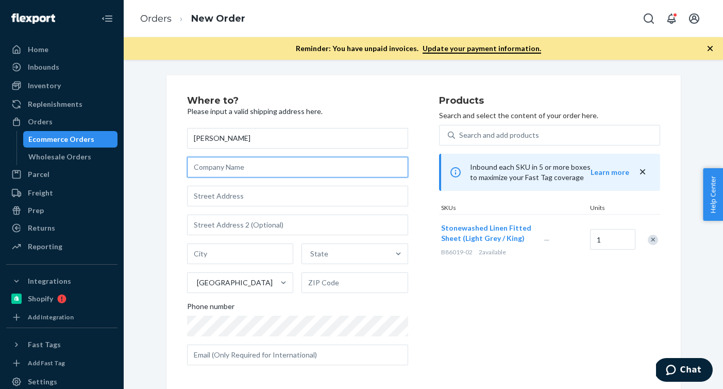
click at [281, 163] on input "text" at bounding box center [297, 167] width 221 height 21
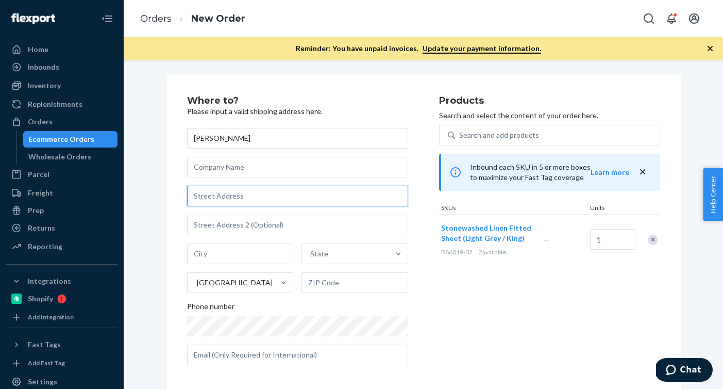
click at [230, 199] on input "text" at bounding box center [297, 196] width 221 height 21
paste input "719 Locust"
type input "719 Locustberry Dr"
type input "Red Oak"
type input "75154"
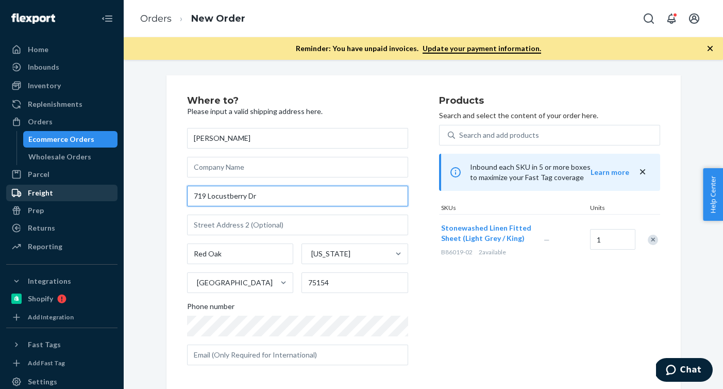
drag, startPoint x: 264, startPoint y: 198, endPoint x: 104, endPoint y: 198, distance: 160.3
click at [104, 198] on div "Home Inbounds Shipping Plans Problems Inventory Products Branded Packaging Repl…" at bounding box center [361, 194] width 723 height 389
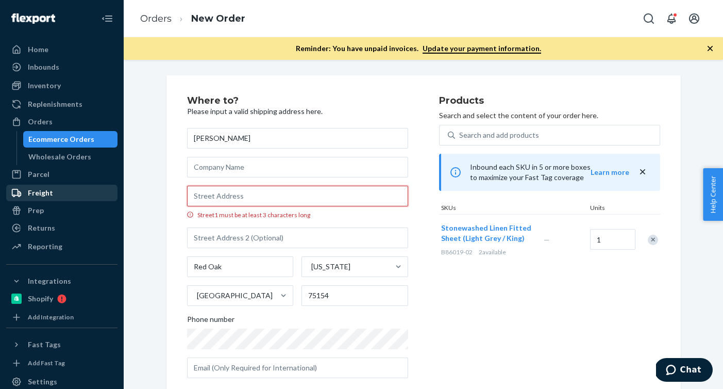
paste input "719 Locust"
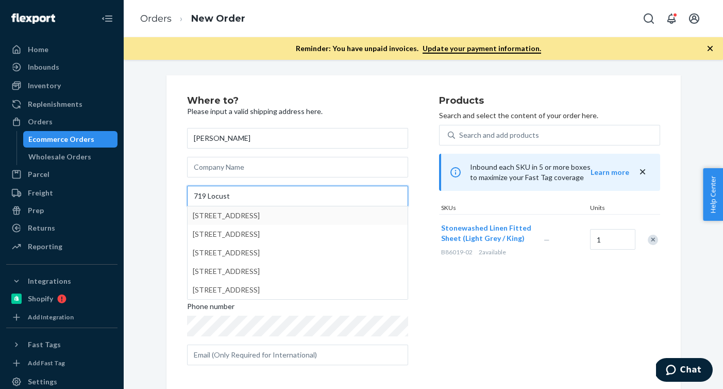
type input "719 Locust"
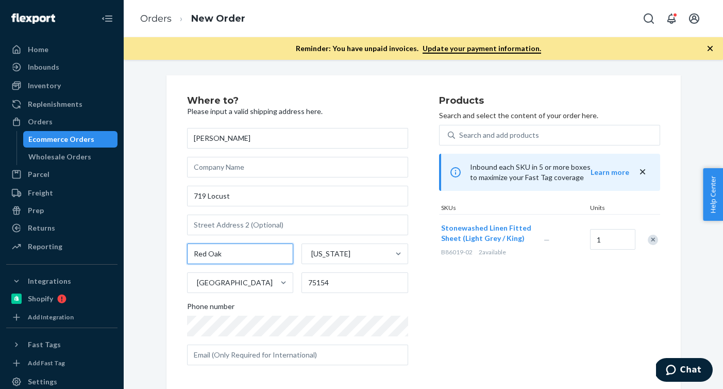
drag, startPoint x: 222, startPoint y: 253, endPoint x: 155, endPoint y: 254, distance: 67.0
click at [155, 254] on div "Where to? Please input a valid shipping address here. [PERSON_NAME] [STREET_ADD…" at bounding box center [423, 304] width 584 height 458
paste input "Ft. [PERSON_NAME] CO 80524"
click at [251, 259] on input "Ft. [PERSON_NAME] CO 80524" at bounding box center [240, 253] width 107 height 21
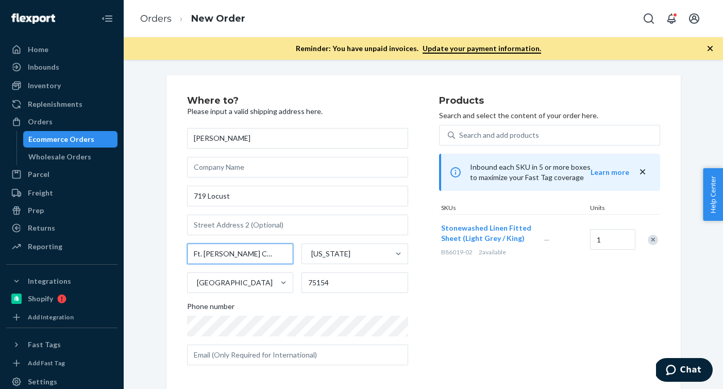
type input "Ft. [PERSON_NAME] CO"
click at [323, 283] on input "75154" at bounding box center [355, 282] width 107 height 21
paste input "8052"
type input "80524"
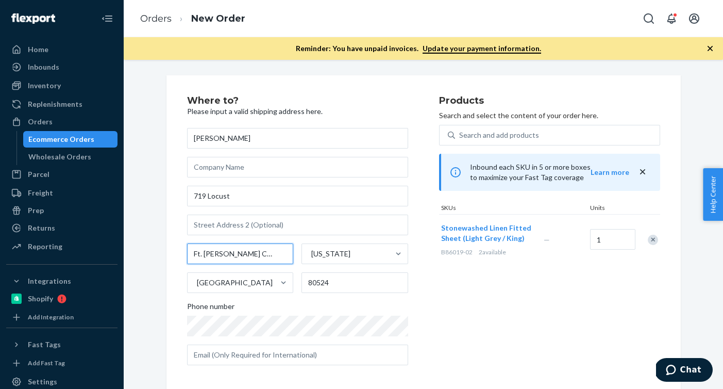
click at [230, 254] on input "Ft. [PERSON_NAME] CO" at bounding box center [240, 253] width 107 height 21
type input "Ft. [PERSON_NAME]"
click at [333, 255] on div "[US_STATE]" at bounding box center [345, 253] width 87 height 21
click at [311, 255] on input "[US_STATE]" at bounding box center [310, 253] width 1 height 10
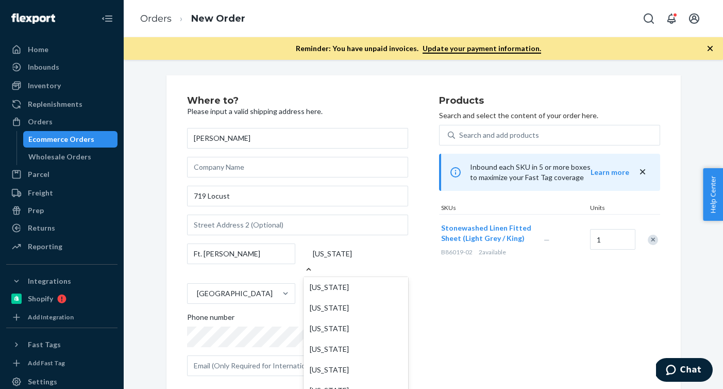
scroll to position [875, 0]
drag, startPoint x: 334, startPoint y: 255, endPoint x: 286, endPoint y: 255, distance: 48.4
click at [286, 255] on div "Ft. [PERSON_NAME] 0 results available. Select is focused ,type to refine list, …" at bounding box center [297, 273] width 221 height 60
paste input "CO"
type input "CO"
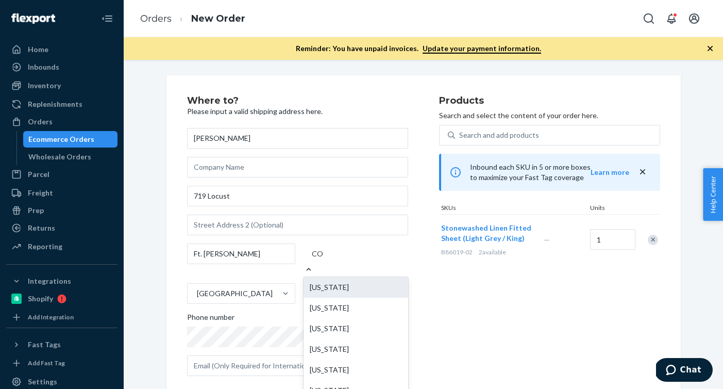
click at [345, 283] on div "[US_STATE]" at bounding box center [356, 287] width 105 height 21
click at [324, 259] on input "CO" at bounding box center [318, 253] width 12 height 10
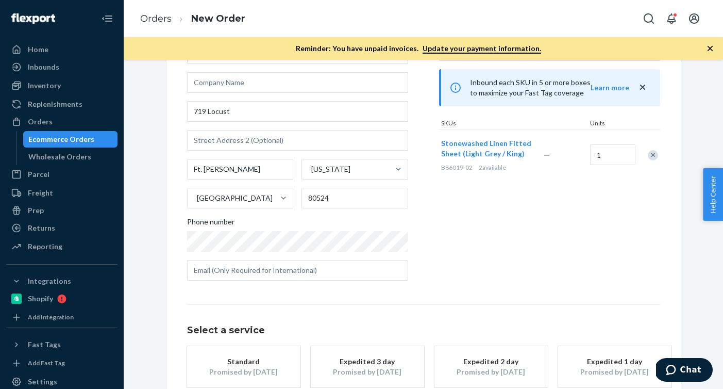
scroll to position [144, 0]
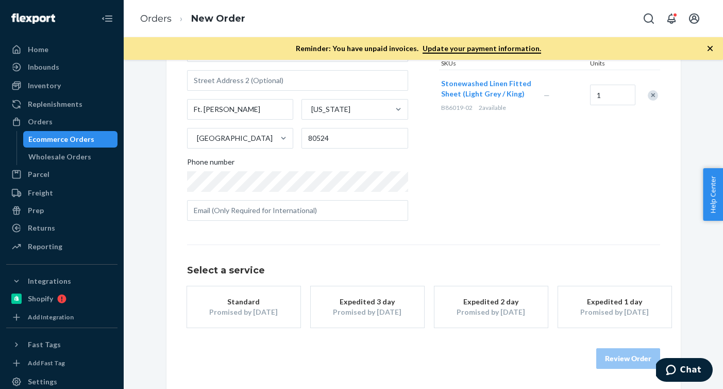
click at [229, 293] on button "Standard Promised by [DATE]" at bounding box center [243, 306] width 113 height 41
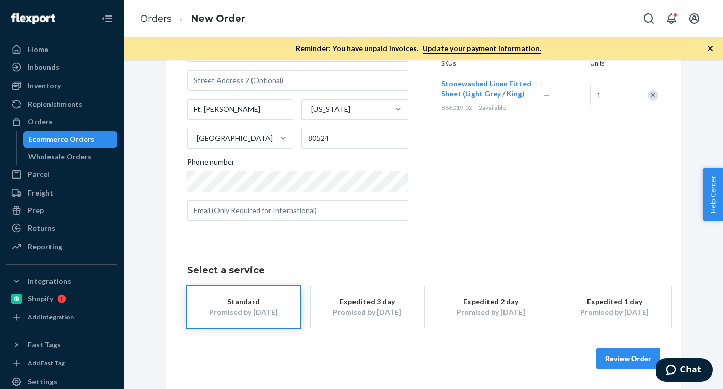
click at [611, 353] on button "Review Order" at bounding box center [628, 358] width 64 height 21
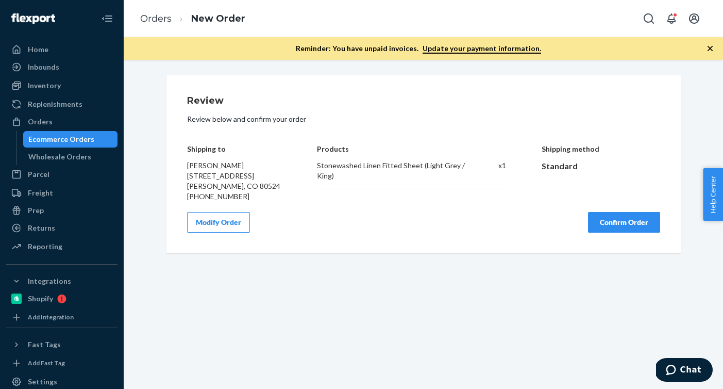
click at [613, 225] on button "Confirm Order" at bounding box center [624, 222] width 72 height 21
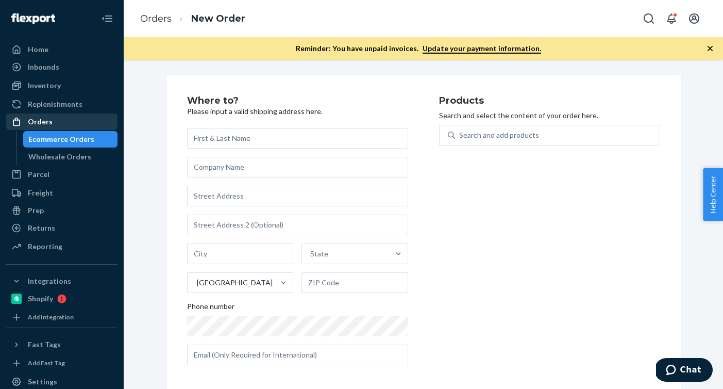
click at [83, 124] on div "Orders" at bounding box center [61, 121] width 109 height 14
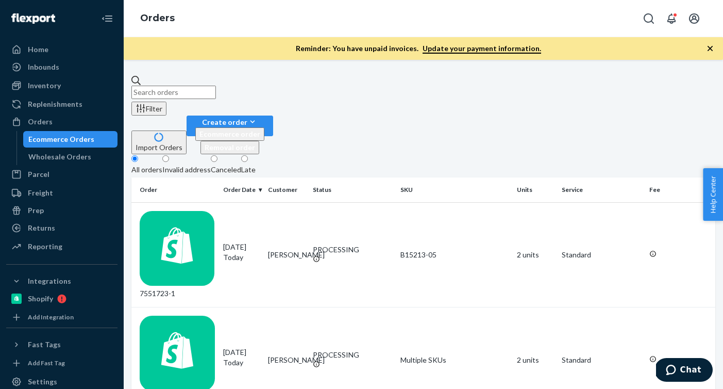
click at [212, 92] on input "text" at bounding box center [173, 92] width 85 height 13
paste input "[PERSON_NAME]"
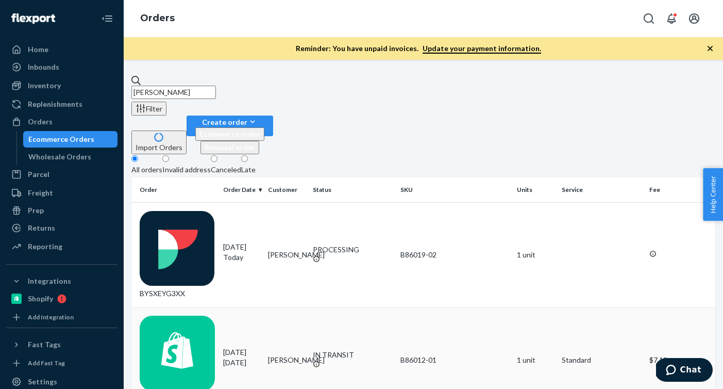
type input "[PERSON_NAME]"
click at [249, 307] on td "[DATE] [DATE]" at bounding box center [241, 359] width 45 height 105
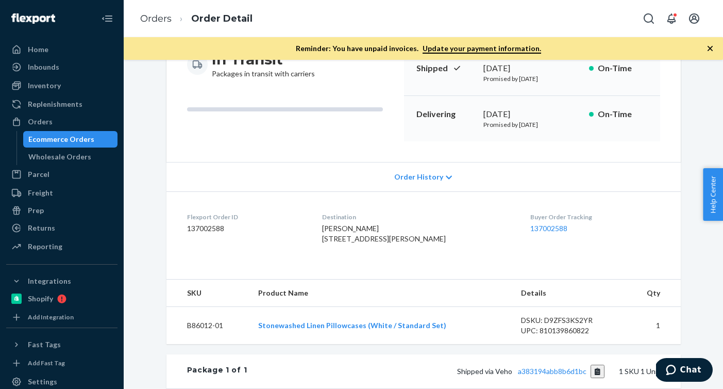
scroll to position [338, 0]
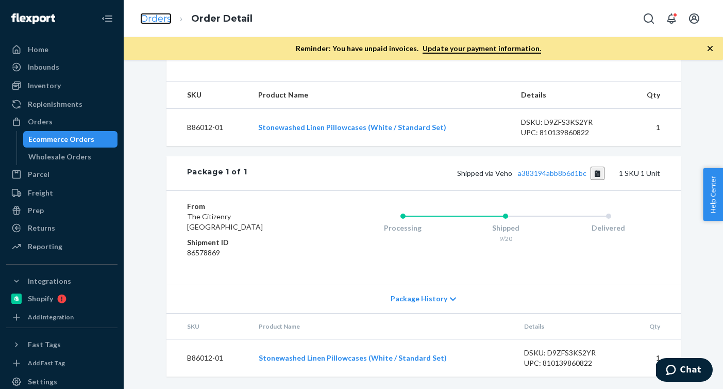
click at [162, 20] on link "Orders" at bounding box center [155, 18] width 31 height 11
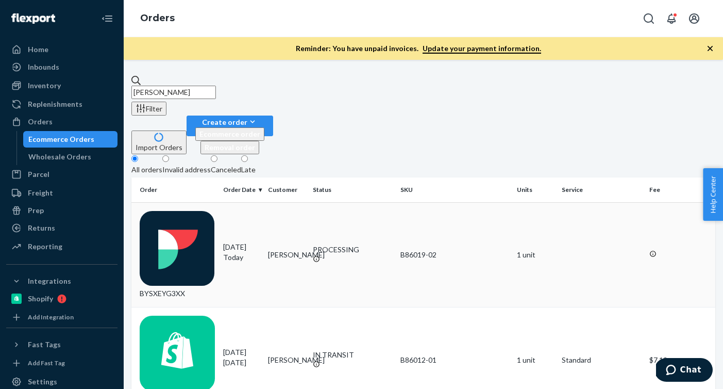
click at [260, 252] on p "Today" at bounding box center [241, 257] width 37 height 10
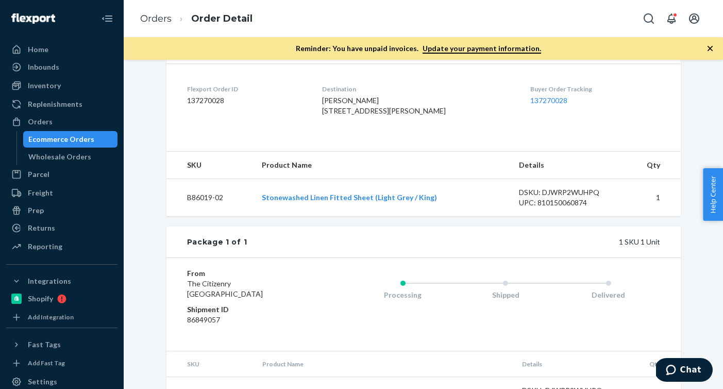
scroll to position [137, 0]
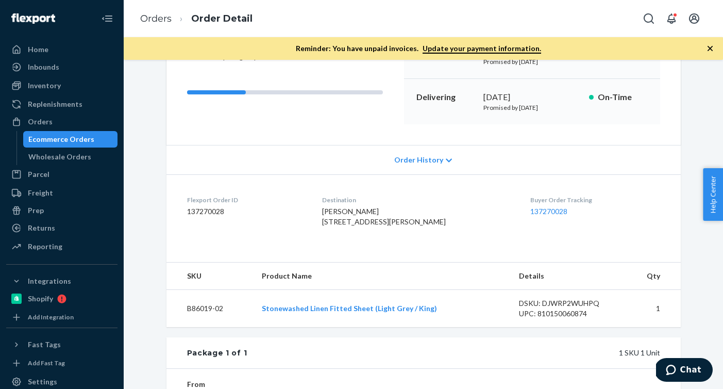
click at [210, 208] on dd "137270028" at bounding box center [246, 211] width 119 height 10
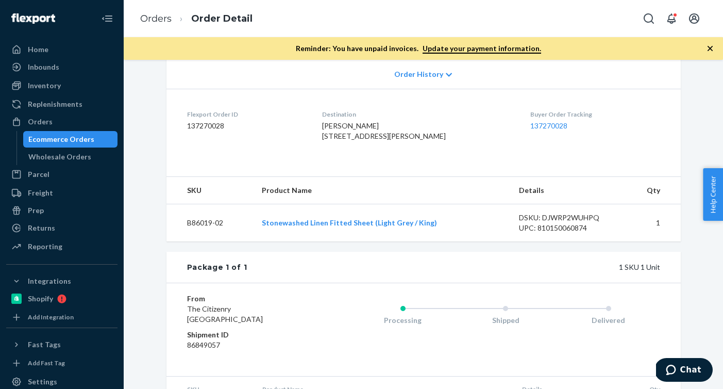
scroll to position [222, 0]
click at [232, 242] on td "B86019-02" at bounding box center [209, 224] width 87 height 38
copy td "B86019-02"
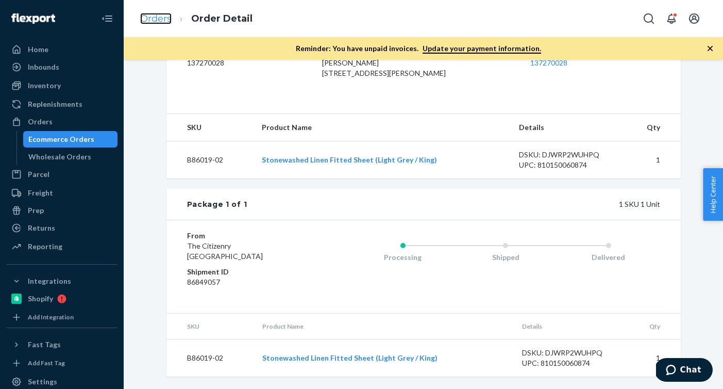
click at [158, 18] on link "Orders" at bounding box center [155, 18] width 31 height 11
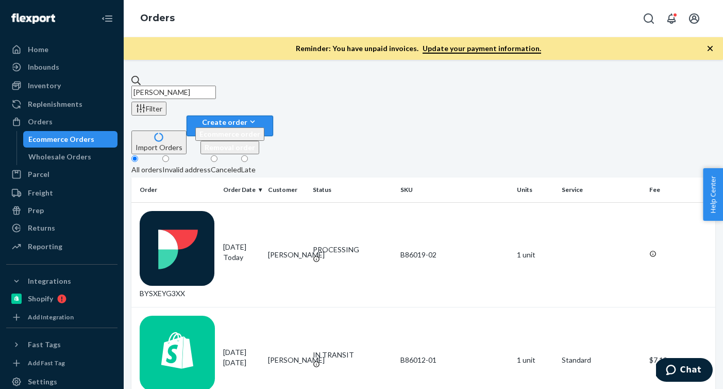
click at [258, 116] on icon "button" at bounding box center [252, 121] width 10 height 10
click at [260, 129] on span "Ecommerce order" at bounding box center [229, 133] width 61 height 9
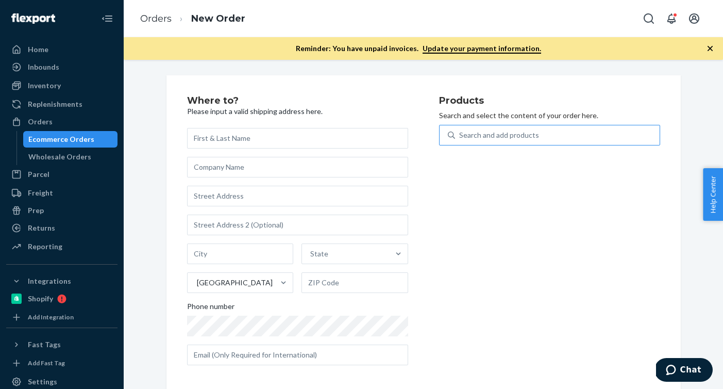
click at [629, 144] on div "Search and add products" at bounding box center [557, 135] width 205 height 19
click at [460, 140] on input "Search and add products" at bounding box center [459, 135] width 1 height 10
paste input "B86008-16"
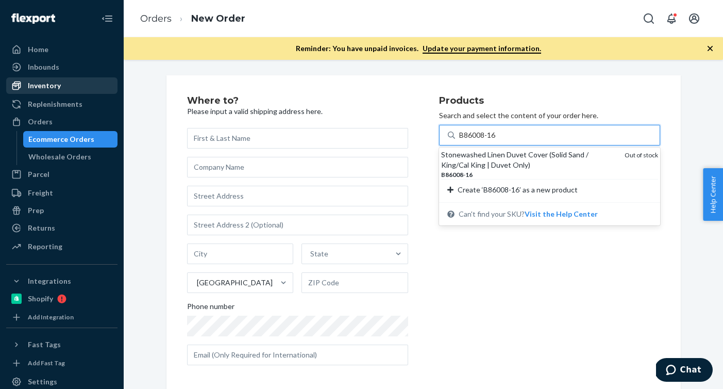
type input "B86008-16"
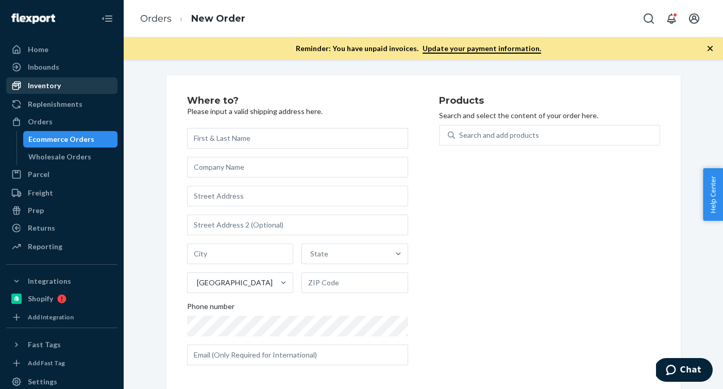
click at [82, 89] on div "Inventory" at bounding box center [61, 85] width 109 height 14
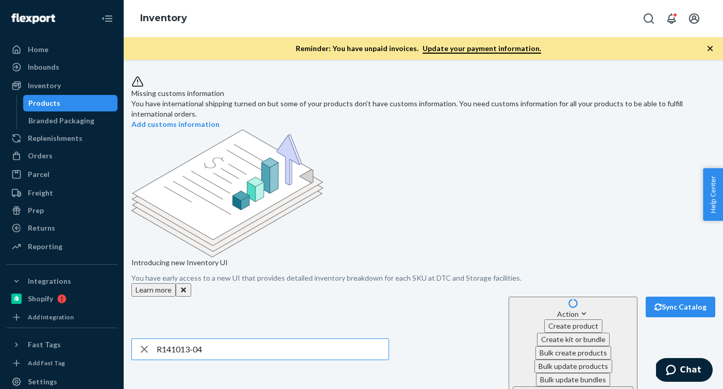
drag, startPoint x: 216, startPoint y: 241, endPoint x: 134, endPoint y: 241, distance: 81.9
click at [134, 241] on div "Missing customs information You have international shipping turned on but some …" at bounding box center [423, 333] width 584 height 516
paste input "B86102-16-K2"
type input "B86102-16-K2"
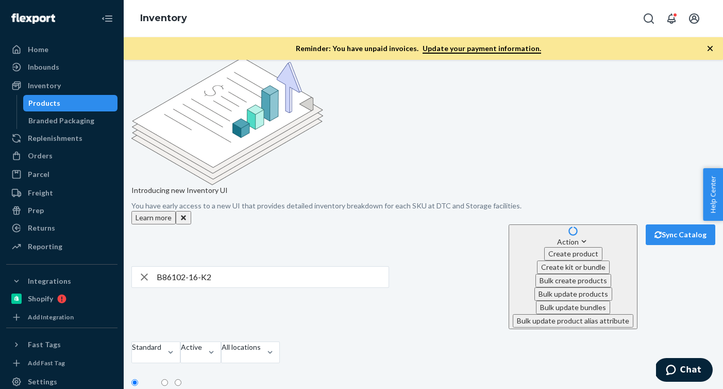
click at [201, 388] on div "Bundles" at bounding box center [188, 393] width 26 height 10
click at [181, 379] on input "Bundles" at bounding box center [178, 382] width 7 height 7
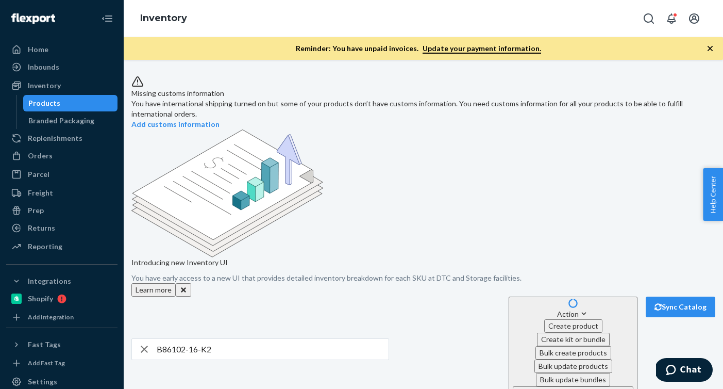
scroll to position [55, 0]
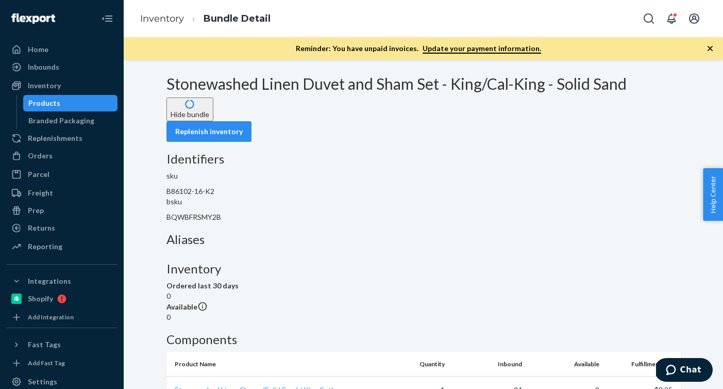
scroll to position [208, 0]
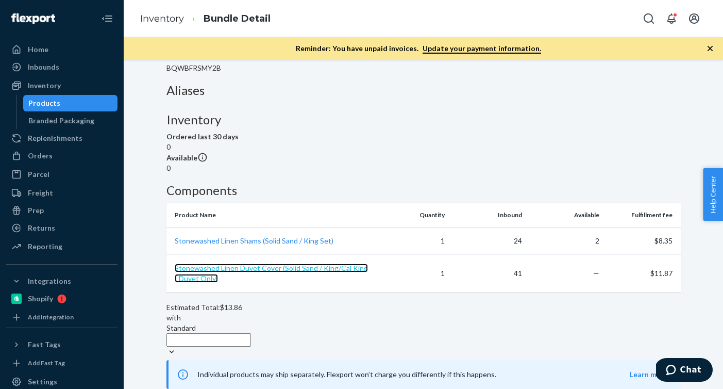
click at [289, 263] on span "Stonewashed Linen Duvet Cover (Solid Sand / King/Cal King | Duvet Only)" at bounding box center [271, 272] width 193 height 19
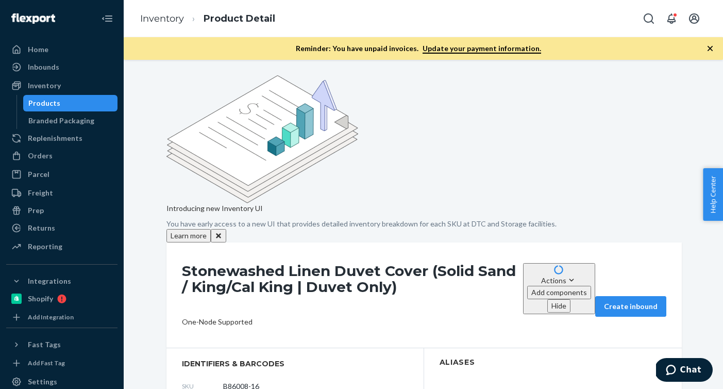
drag, startPoint x: 267, startPoint y: 280, endPoint x: 218, endPoint y: 280, distance: 49.5
click at [218, 377] on div "SKU B86008-16" at bounding box center [295, 385] width 226 height 16
click at [51, 160] on div "Orders" at bounding box center [61, 155] width 109 height 14
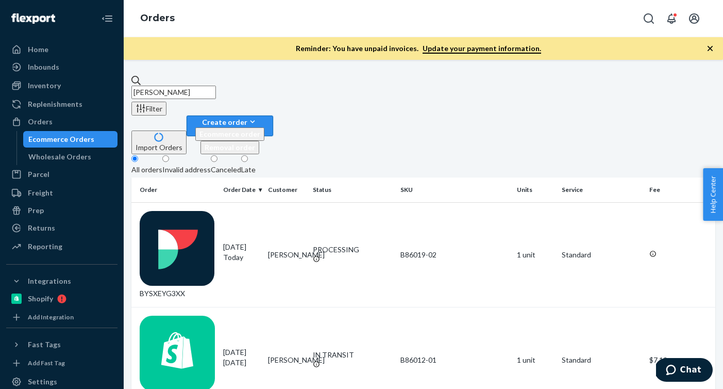
click at [258, 116] on icon "button" at bounding box center [252, 121] width 10 height 10
click at [264, 127] on button "Ecommerce order" at bounding box center [229, 133] width 69 height 13
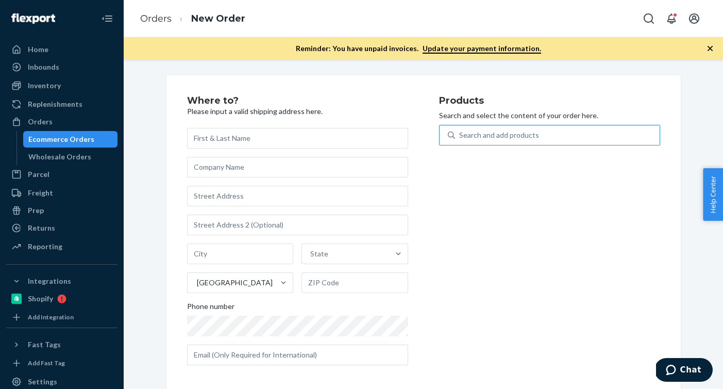
click at [556, 132] on div "Search and add products" at bounding box center [557, 135] width 205 height 19
click at [460, 132] on input "Search and add products" at bounding box center [459, 135] width 1 height 10
paste input "B86009-06"
type input "B86009-06"
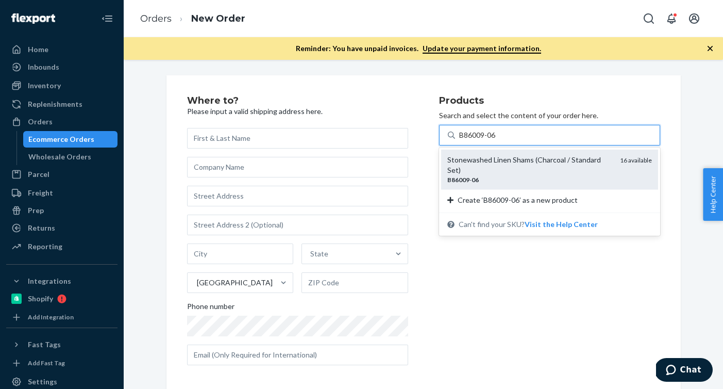
click at [516, 163] on div "Stonewashed Linen Shams (Charcoal / Standard Set)" at bounding box center [529, 165] width 164 height 21
click at [497, 140] on input "B86009-06" at bounding box center [478, 135] width 38 height 10
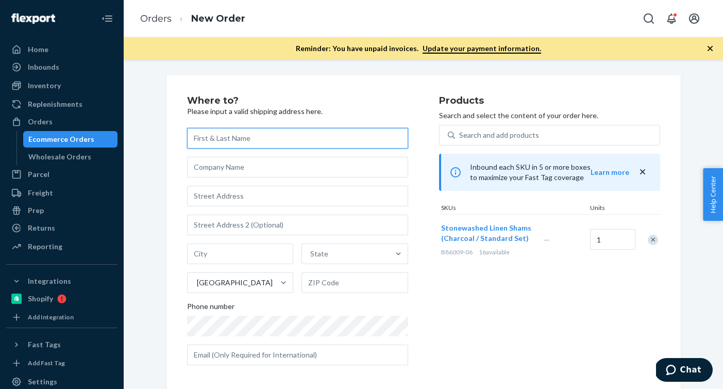
click at [381, 137] on input "text" at bounding box center [297, 138] width 221 height 21
paste input "[PERSON_NAME]"
type input "[PERSON_NAME]"
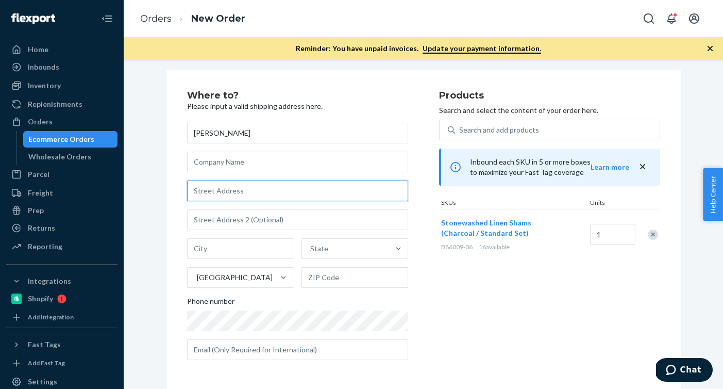
click at [276, 185] on input "text" at bounding box center [297, 190] width 221 height 21
paste input "[STREET_ADDRESS]"
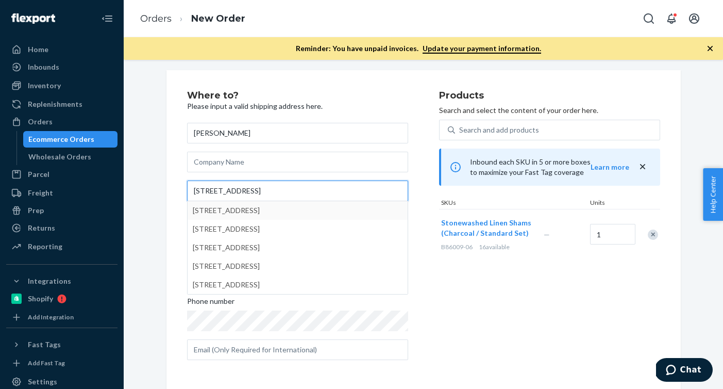
type input "[STREET_ADDRESS]"
type input "[GEOGRAPHIC_DATA]"
type input "98178"
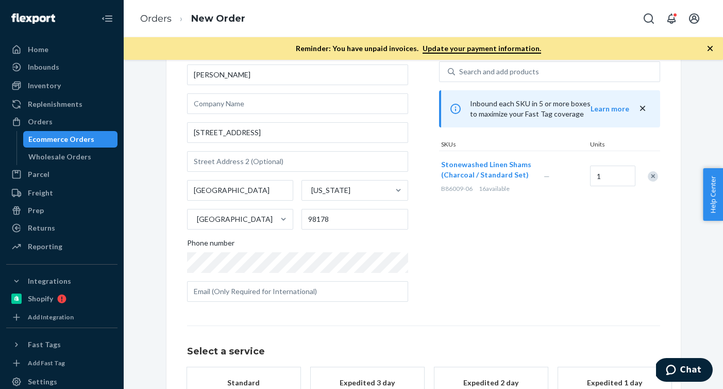
scroll to position [144, 0]
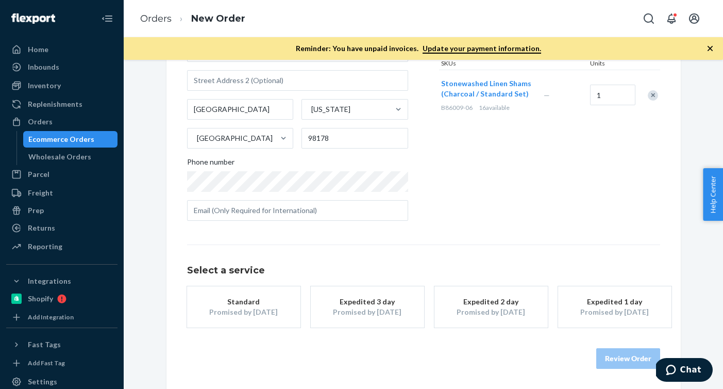
click at [258, 303] on div "Standard" at bounding box center [244, 301] width 82 height 10
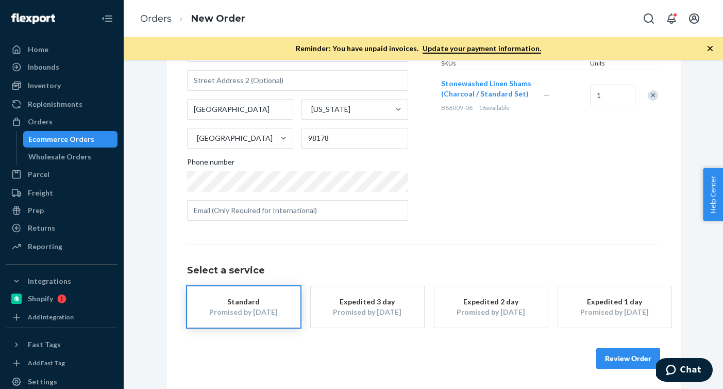
click at [601, 354] on button "Review Order" at bounding box center [628, 358] width 64 height 21
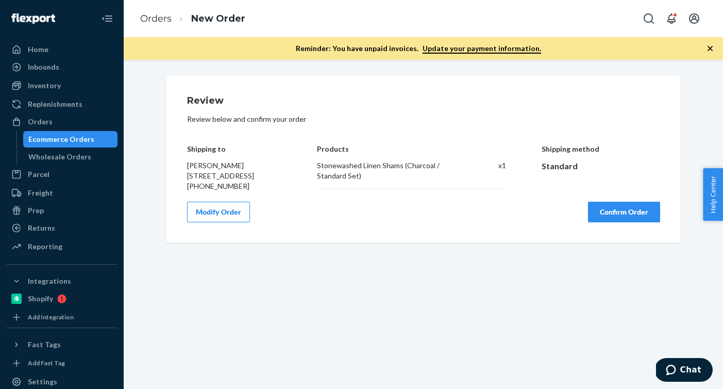
click at [628, 222] on button "Confirm Order" at bounding box center [624, 212] width 72 height 21
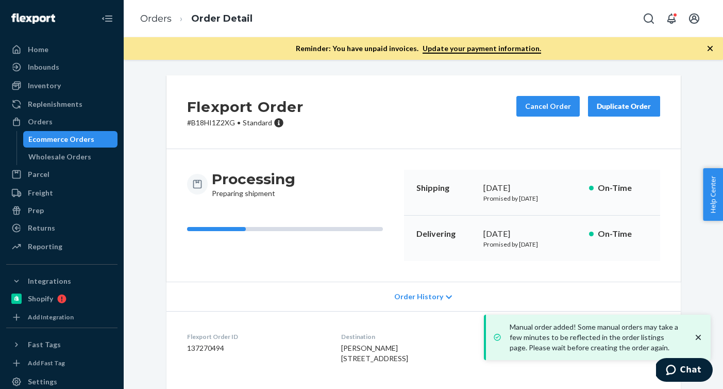
scroll to position [108, 0]
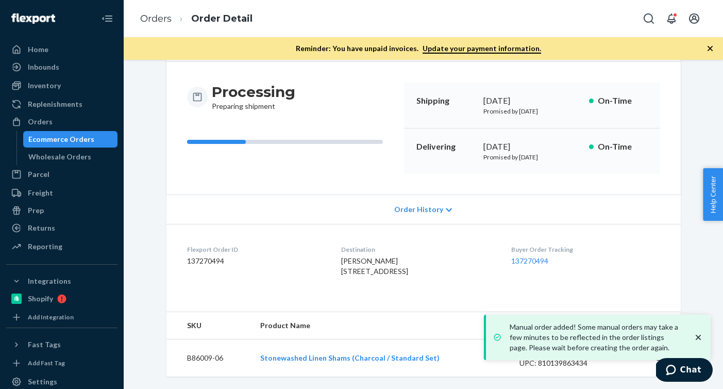
click at [216, 256] on dd "137270494" at bounding box center [256, 261] width 138 height 10
copy dd "137270494"
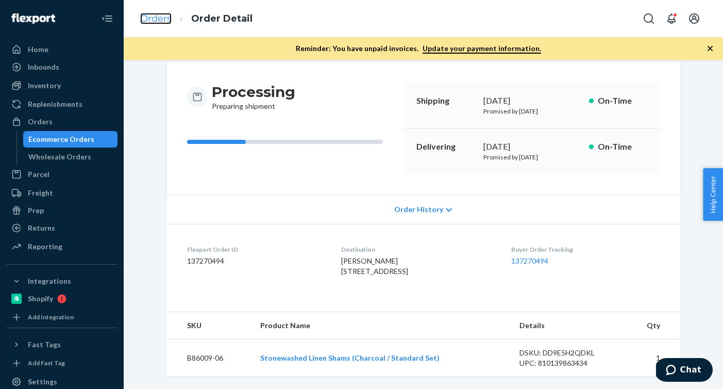
click at [169, 22] on link "Orders" at bounding box center [155, 18] width 31 height 11
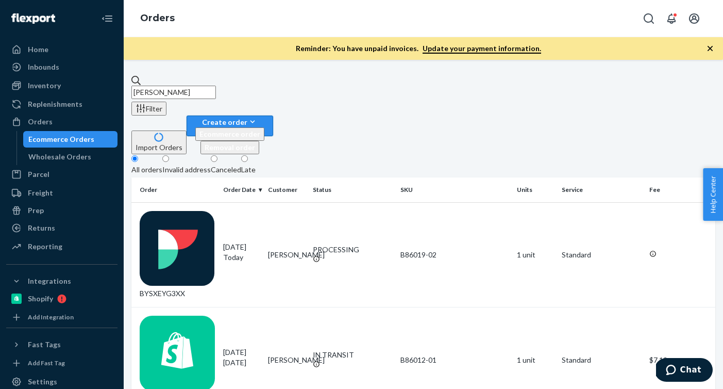
click at [258, 116] on icon "button" at bounding box center [252, 121] width 10 height 10
click at [264, 127] on button "Ecommerce order" at bounding box center [229, 133] width 69 height 13
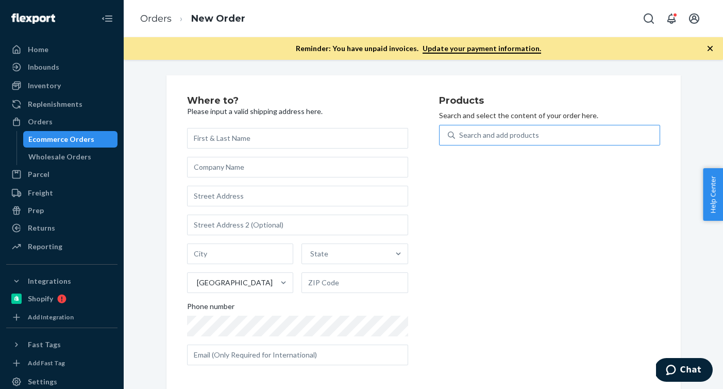
click at [491, 128] on div "Search and add products" at bounding box center [557, 135] width 205 height 19
click at [460, 130] on input "Search and add products" at bounding box center [459, 135] width 1 height 10
click at [491, 128] on div "Search and add products" at bounding box center [557, 135] width 205 height 19
click at [460, 130] on input "0 results available. Use Up and Down to choose options, press Enter to select t…" at bounding box center [459, 135] width 1 height 10
paste input "F137001-07"
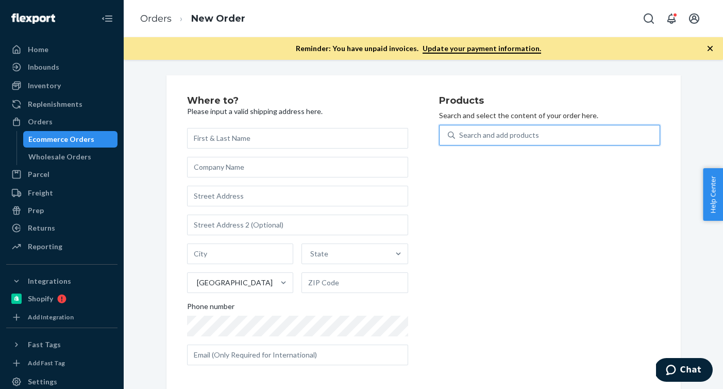
type input "F137001-07"
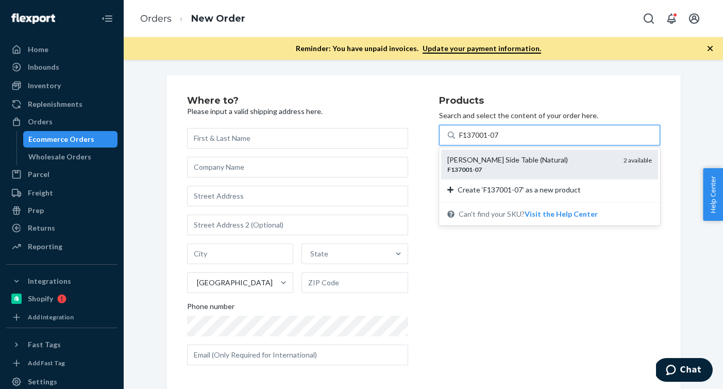
click at [484, 163] on div "[PERSON_NAME] Side Table (Natural)" at bounding box center [531, 160] width 168 height 10
click at [484, 140] on input "F137001-07" at bounding box center [479, 135] width 41 height 10
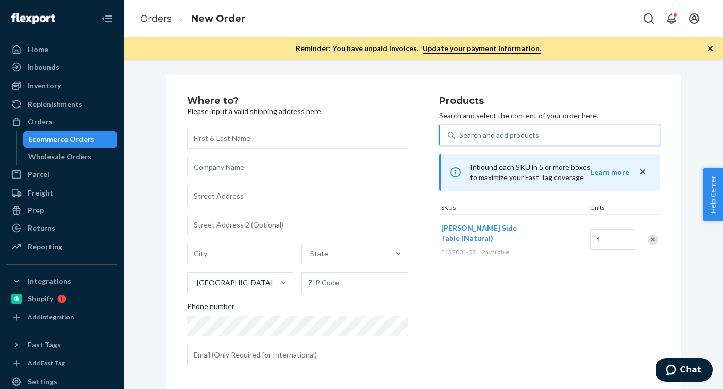
click at [475, 133] on div "Search and add products" at bounding box center [499, 135] width 80 height 10
click at [460, 133] on input "0 results available. Select is focused ,type to refine list, press Down to open…" at bounding box center [459, 135] width 1 height 10
click at [475, 133] on div "Search and add products" at bounding box center [499, 135] width 80 height 10
click at [460, 133] on input "0 results available. Use Up and Down to choose options, press Enter to select t…" at bounding box center [459, 135] width 1 height 10
click at [477, 133] on div "Search and add products" at bounding box center [499, 135] width 80 height 10
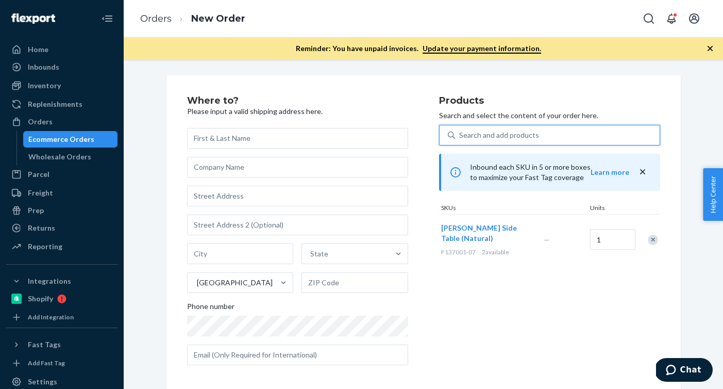
click at [460, 133] on input "0 results available. Use Up and Down to choose options, press Enter to select t…" at bounding box center [459, 135] width 1 height 10
click at [521, 134] on div "Search and add products" at bounding box center [499, 135] width 80 height 10
click at [460, 134] on input "0 results available. Select is focused ,type to refine list, press Down to open…" at bounding box center [459, 135] width 1 height 10
paste input "F137001-05"
type input "F137001-05"
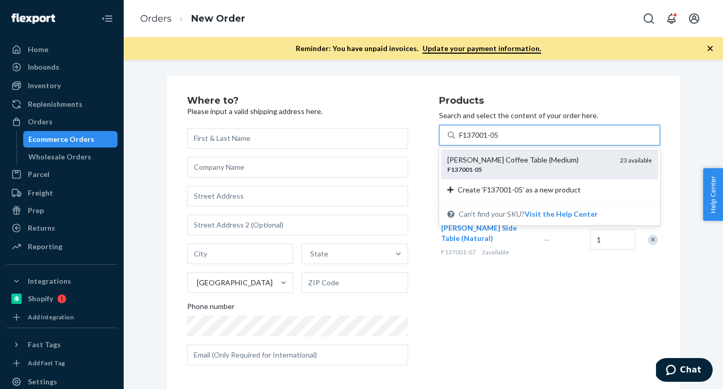
click at [495, 166] on div "F137001 - 05" at bounding box center [529, 169] width 164 height 9
click at [495, 140] on input "F137001-05" at bounding box center [479, 135] width 41 height 10
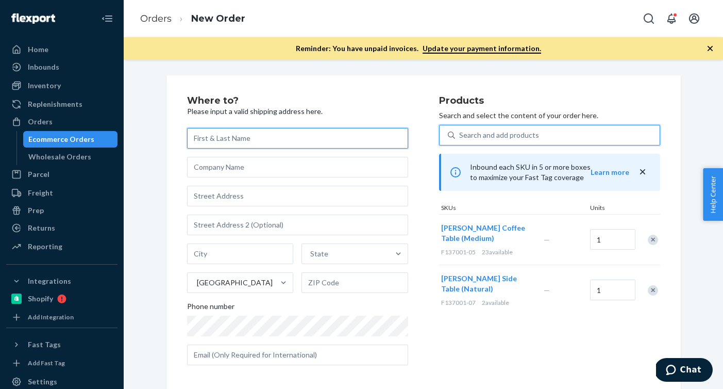
click at [326, 140] on input "text" at bounding box center [297, 138] width 221 height 21
paste input "[PERSON_NAME]"
type input "[PERSON_NAME]"
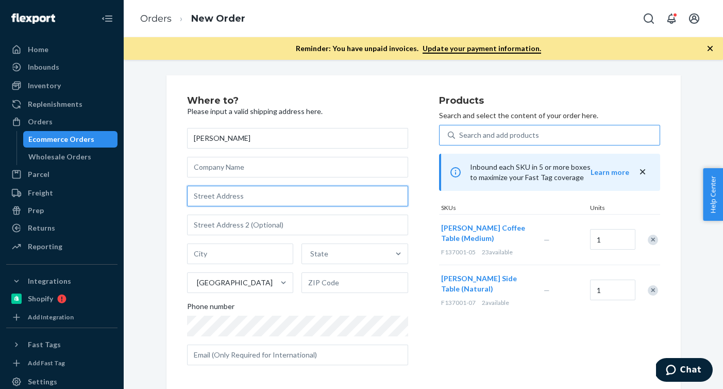
click at [303, 190] on input "text" at bounding box center [297, 196] width 221 height 21
paste input "[STREET_ADDRESS]"
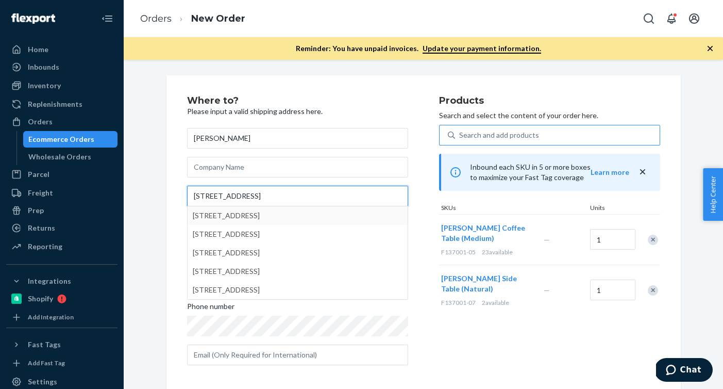
type input "[STREET_ADDRESS]"
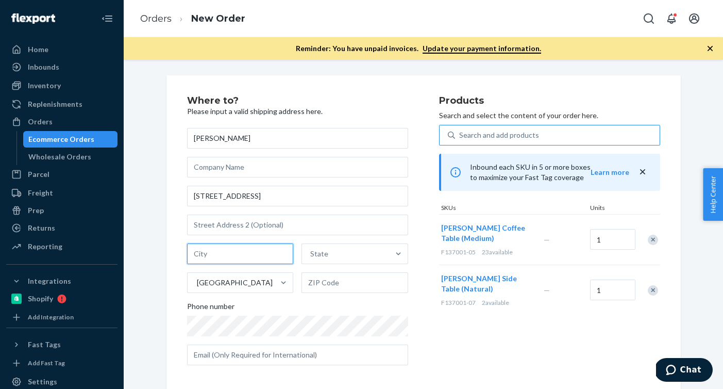
click at [270, 261] on input "text" at bounding box center [240, 253] width 107 height 21
paste input "[GEOGRAPHIC_DATA]"
click at [241, 255] on input "[GEOGRAPHIC_DATA]" at bounding box center [240, 253] width 107 height 21
type input "[GEOGRAPHIC_DATA]"
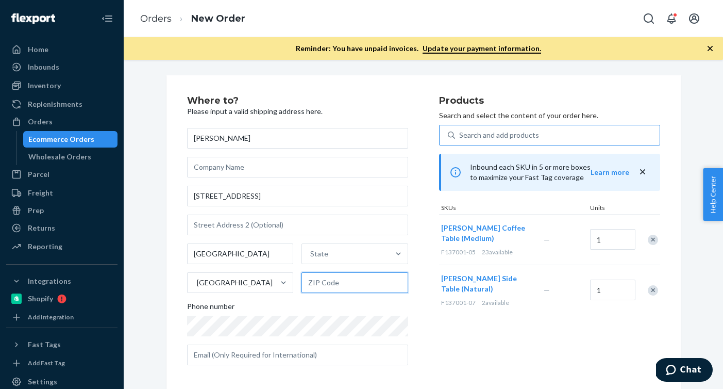
click at [355, 281] on input "text" at bounding box center [355, 282] width 107 height 21
paste input "06878"
type input "06878"
click at [227, 254] on input "[GEOGRAPHIC_DATA]" at bounding box center [240, 253] width 107 height 21
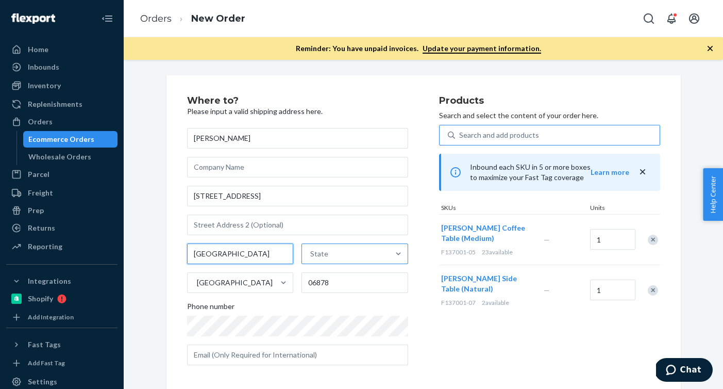
type input "[GEOGRAPHIC_DATA]"
click at [317, 250] on div "State" at bounding box center [319, 253] width 18 height 10
click at [311, 250] on input "State" at bounding box center [310, 253] width 1 height 10
paste input "CT"
type input "CT"
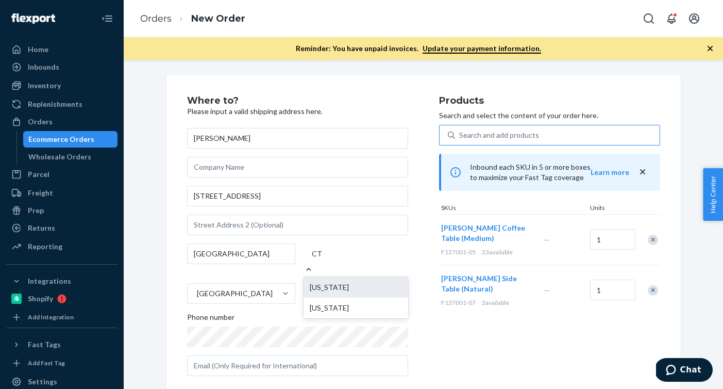
click at [313, 277] on div "[US_STATE]" at bounding box center [356, 287] width 105 height 21
click at [313, 259] on input "CT" at bounding box center [317, 253] width 10 height 10
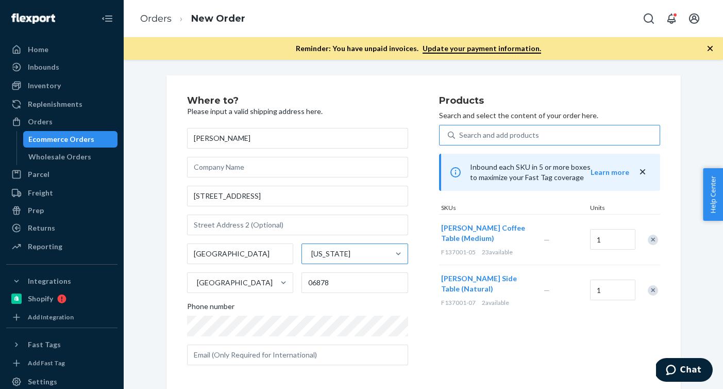
scroll to position [144, 0]
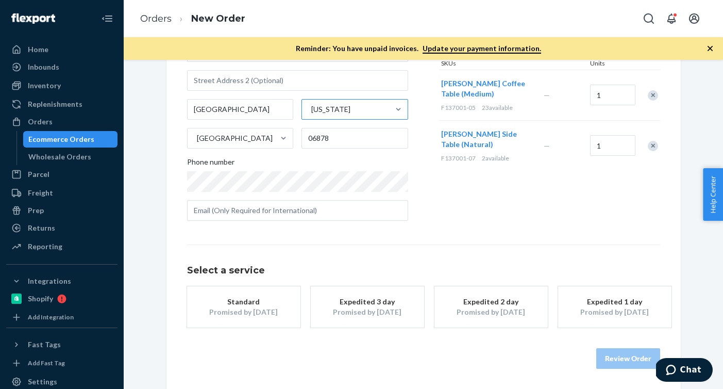
click at [252, 315] on div "Promised by [DATE]" at bounding box center [244, 312] width 82 height 10
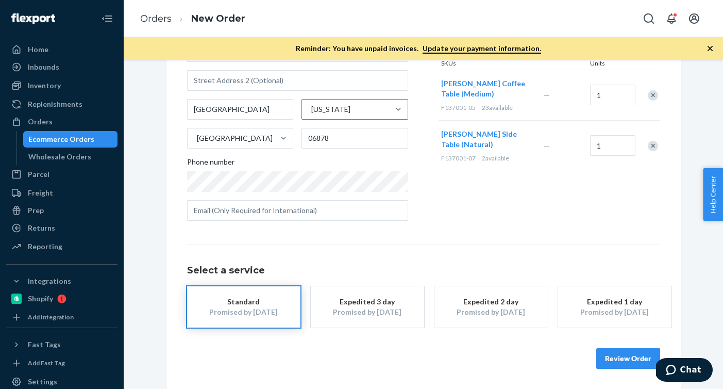
click at [626, 361] on button "Review Order" at bounding box center [628, 358] width 64 height 21
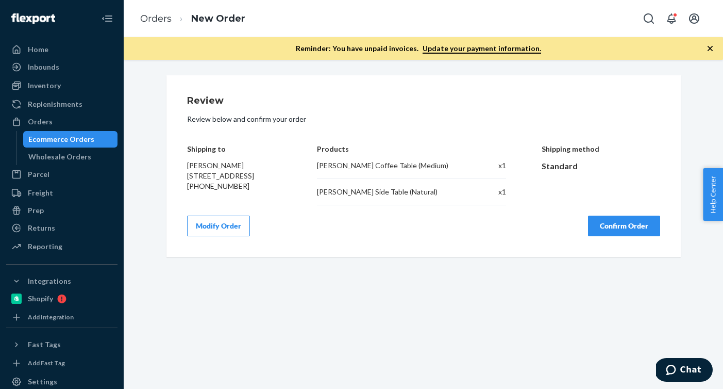
click at [622, 223] on button "Confirm Order" at bounding box center [624, 225] width 72 height 21
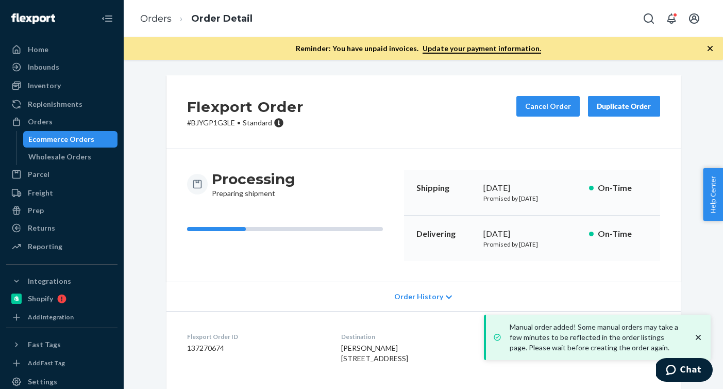
scroll to position [145, 0]
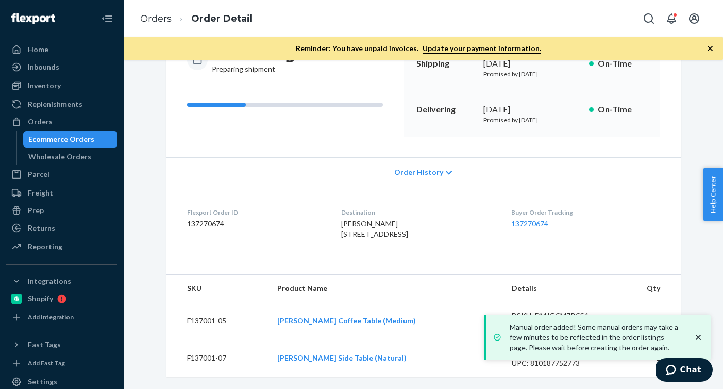
click at [209, 208] on div "Flexport Order ID 137270674" at bounding box center [256, 226] width 138 height 36
click at [211, 219] on dd "137270674" at bounding box center [256, 224] width 138 height 10
copy dd "137270674"
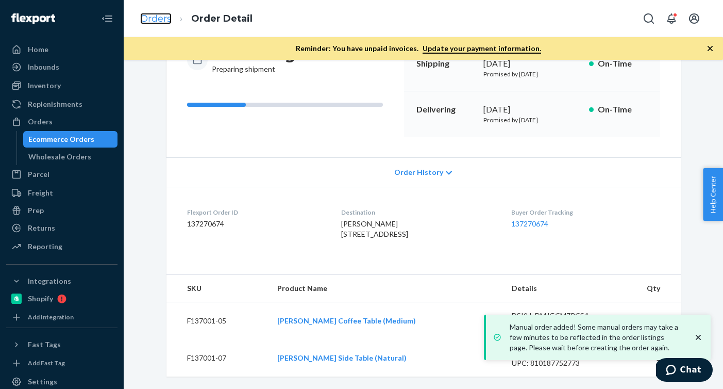
click at [158, 22] on link "Orders" at bounding box center [155, 18] width 31 height 11
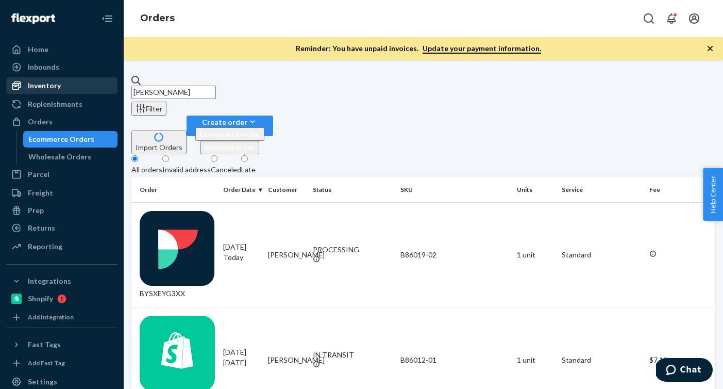
drag, startPoint x: 261, startPoint y: 86, endPoint x: 70, endPoint y: 82, distance: 191.8
click at [70, 82] on div "Home Inbounds Shipping Plans Problems Inventory Products Branded Packaging Repl…" at bounding box center [361, 194] width 723 height 389
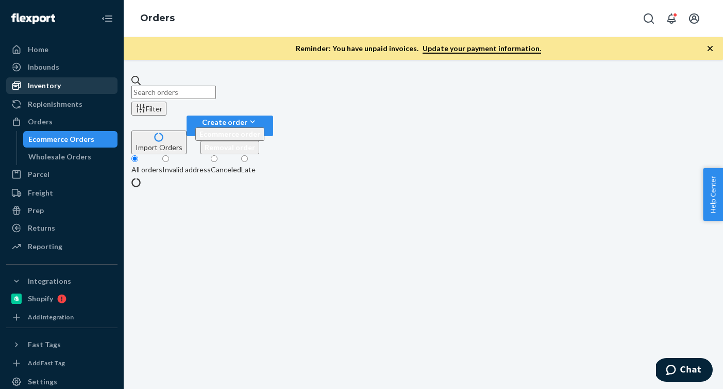
paste input "137269773"
type input "137269773"
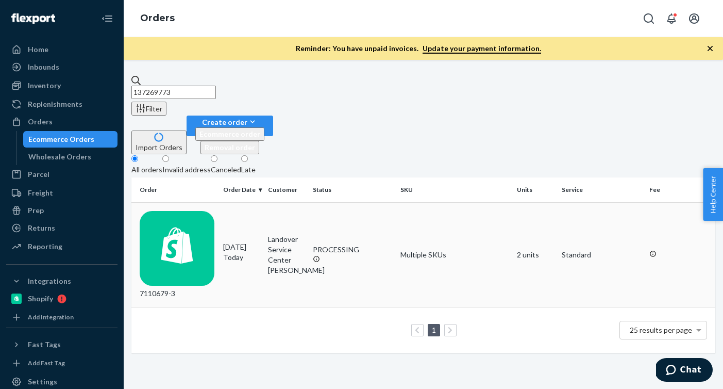
click at [242, 242] on div "[DATE] [DATE]" at bounding box center [241, 252] width 37 height 21
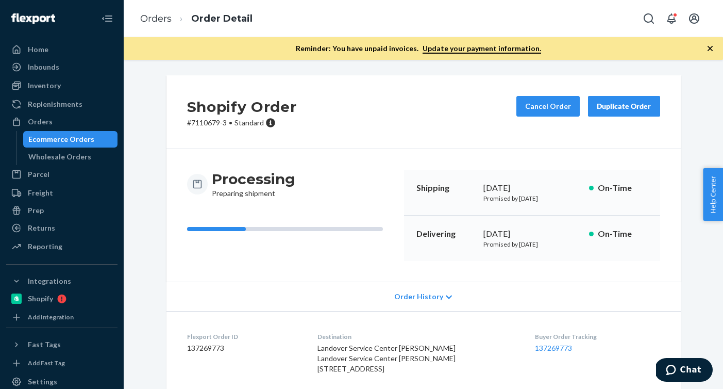
scroll to position [370, 0]
